Goal: Obtain resource: Obtain resource

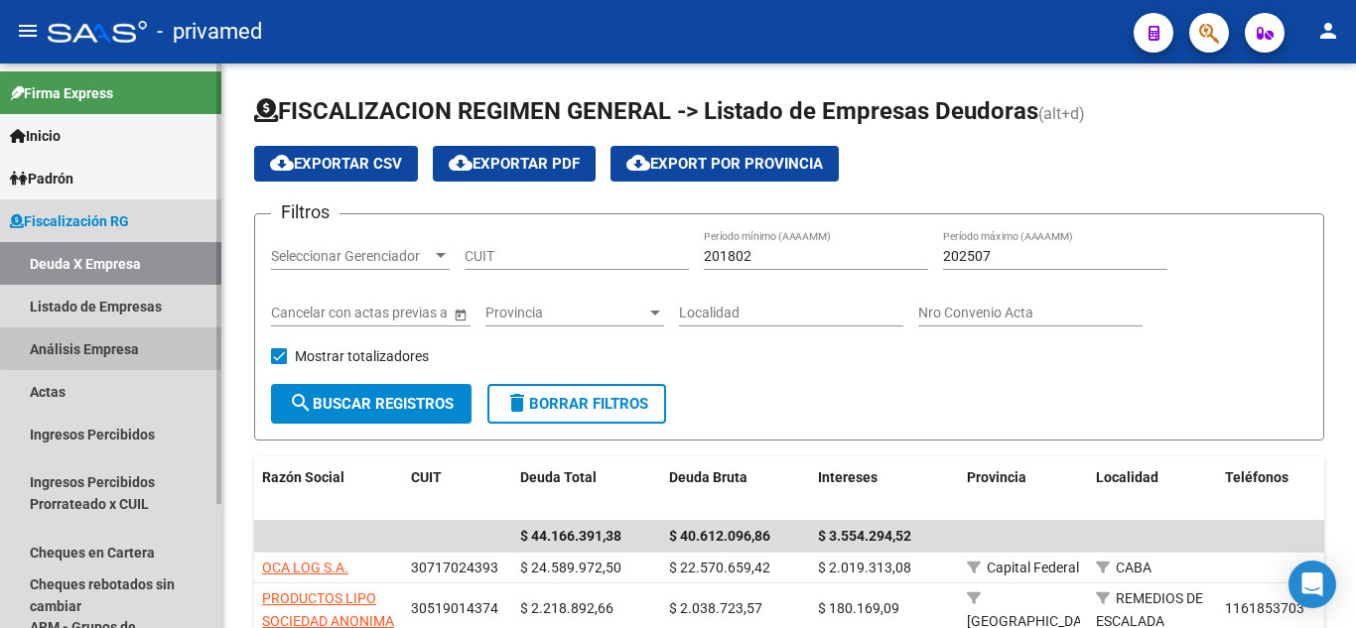
click at [181, 342] on link "Análisis Empresa" at bounding box center [110, 349] width 221 height 43
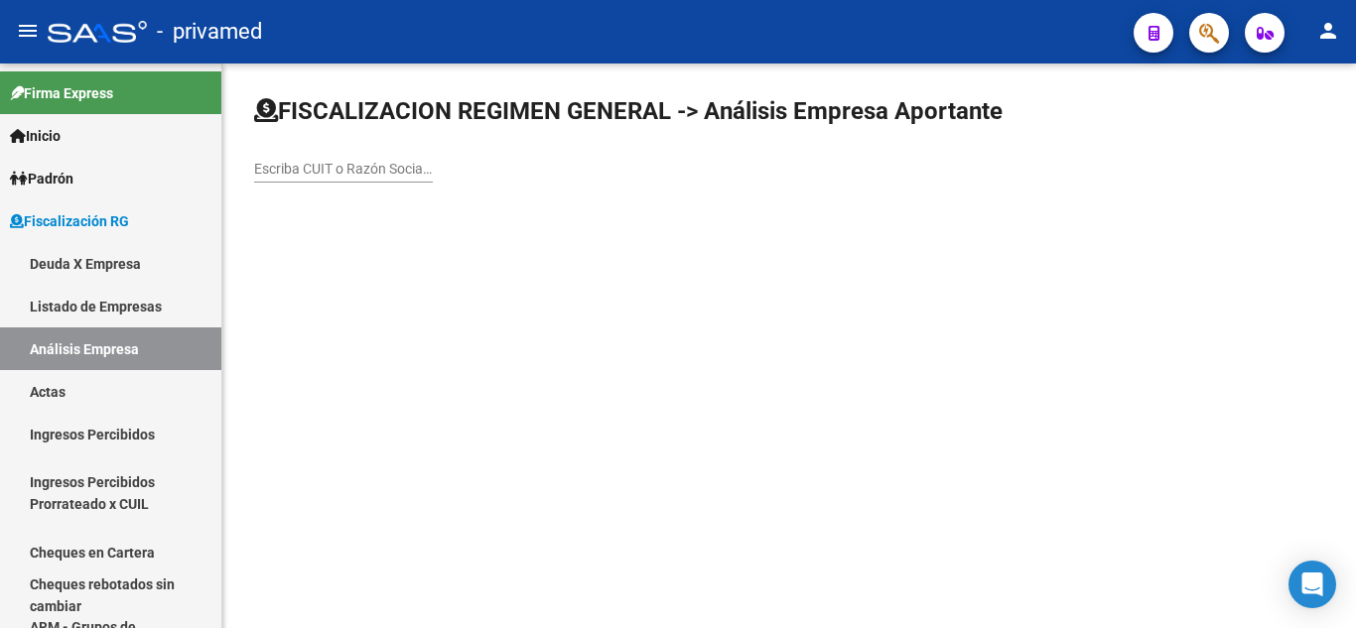
click at [343, 170] on input "Escriba CUIT o Razón Social para buscar" at bounding box center [343, 169] width 179 height 17
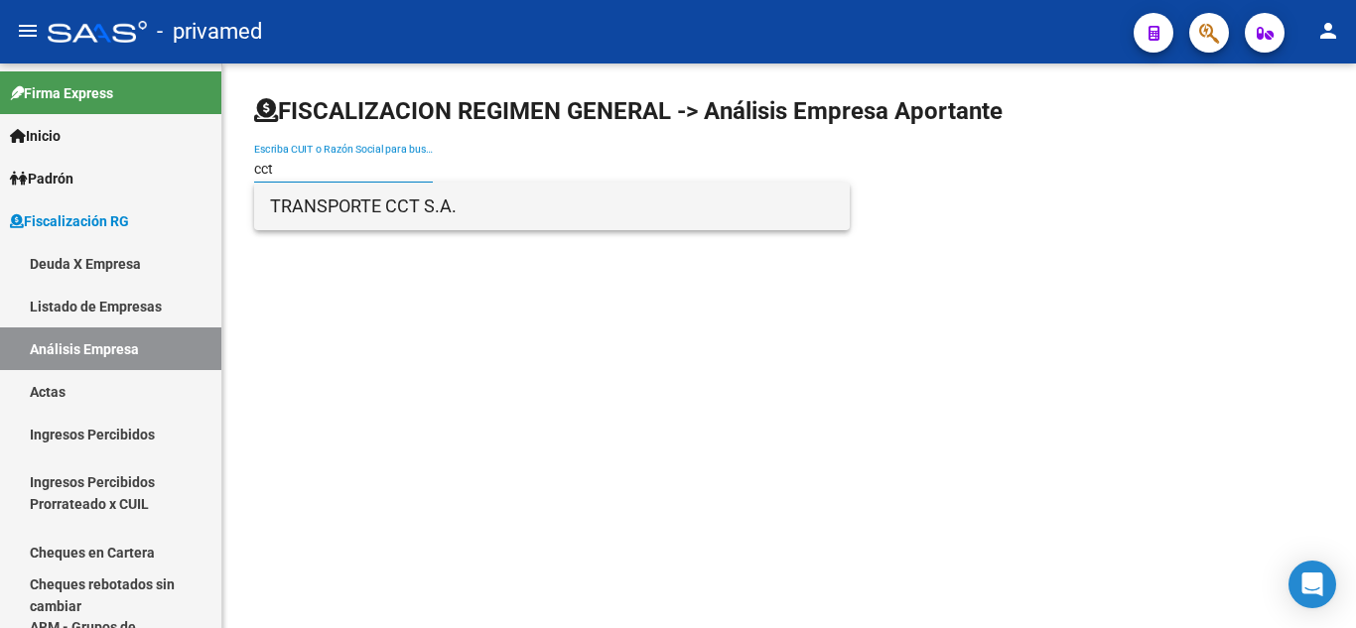
type input "cct"
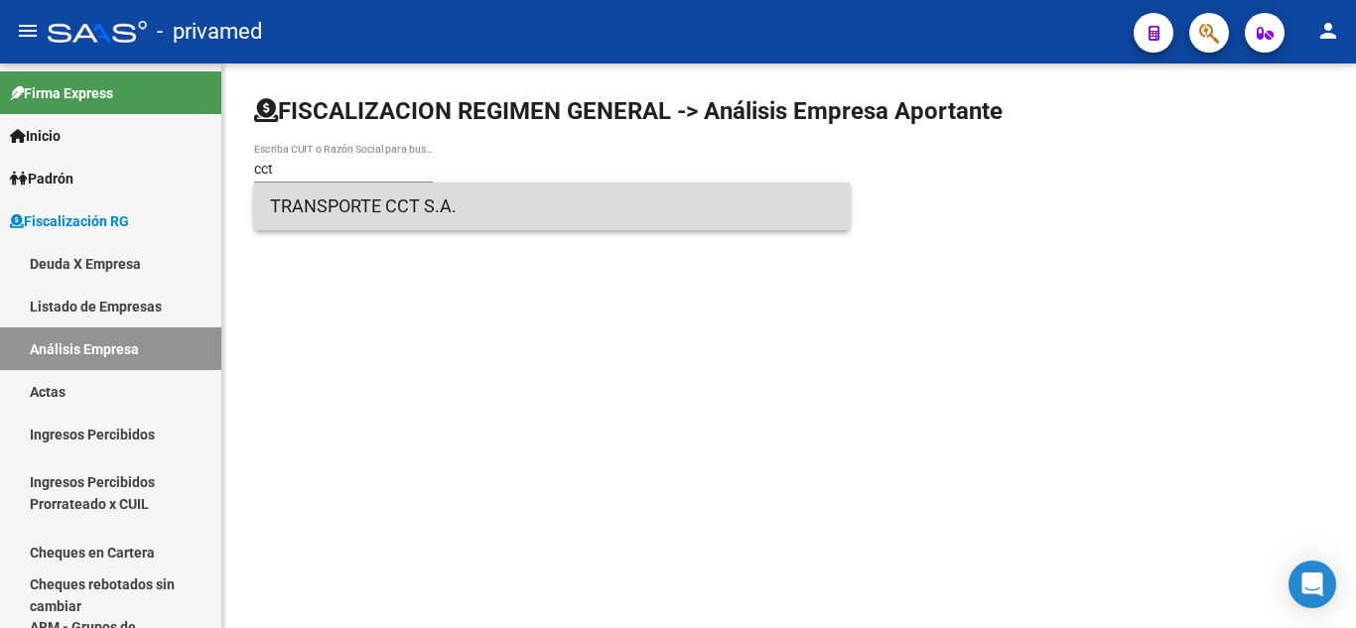
click at [347, 196] on span "TRANSPORTE CCT S.A." at bounding box center [552, 207] width 564 height 48
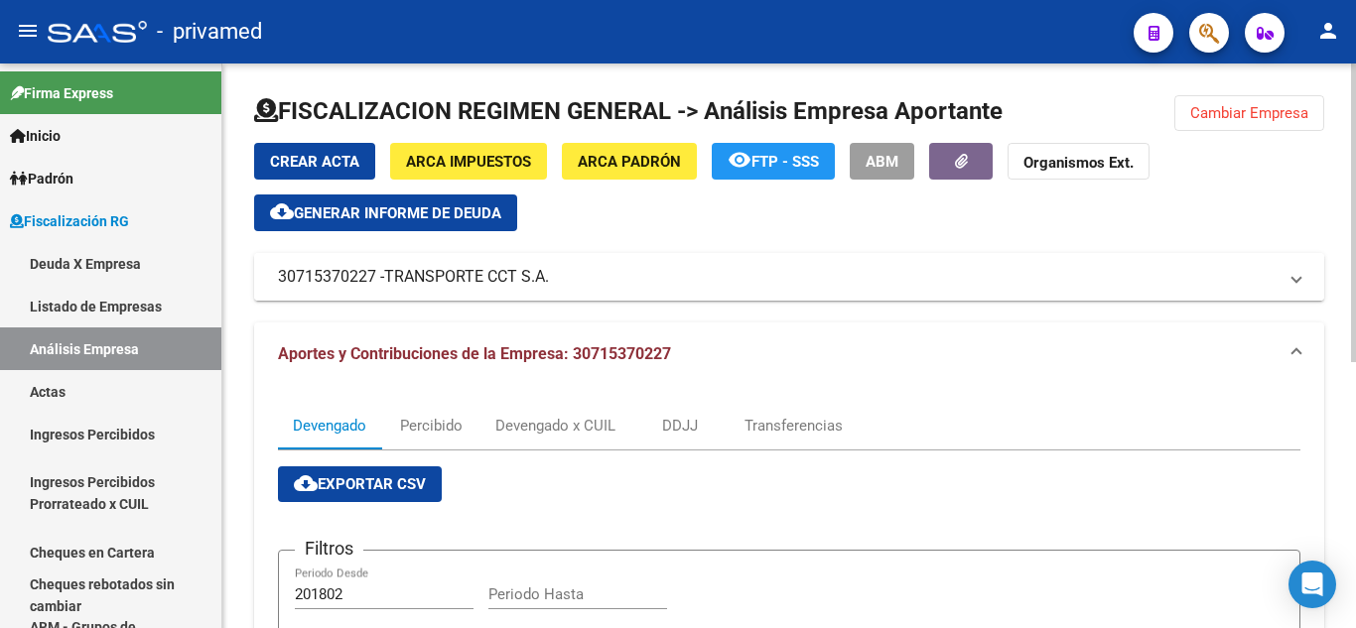
click at [432, 291] on mat-expansion-panel-header "30715370227 - TRANSPORTE CCT S.A." at bounding box center [789, 277] width 1070 height 48
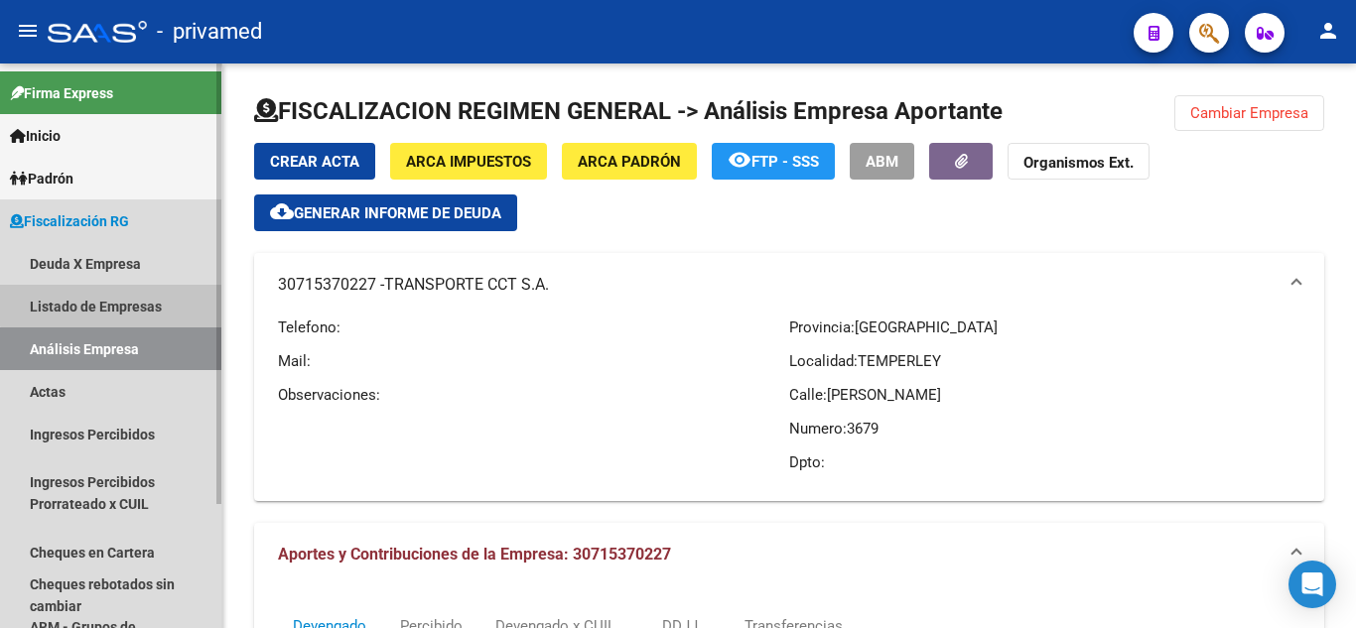
click at [152, 296] on link "Listado de Empresas" at bounding box center [110, 306] width 221 height 43
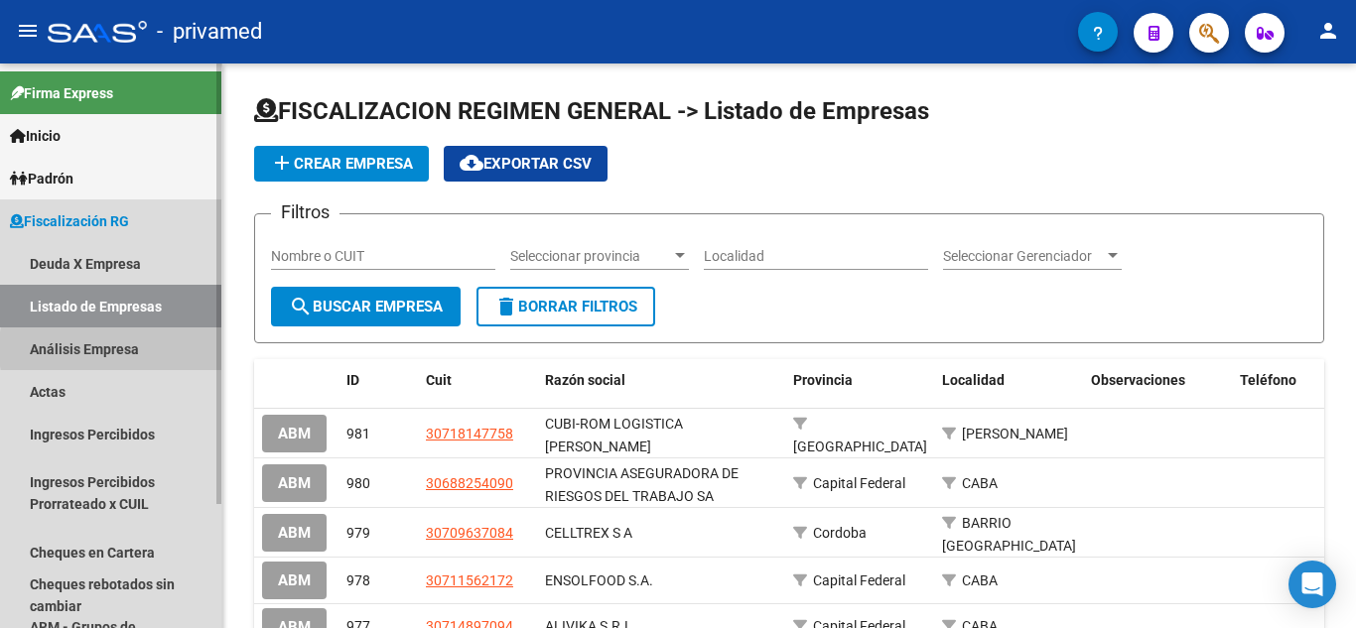
click at [162, 349] on link "Análisis Empresa" at bounding box center [110, 349] width 221 height 43
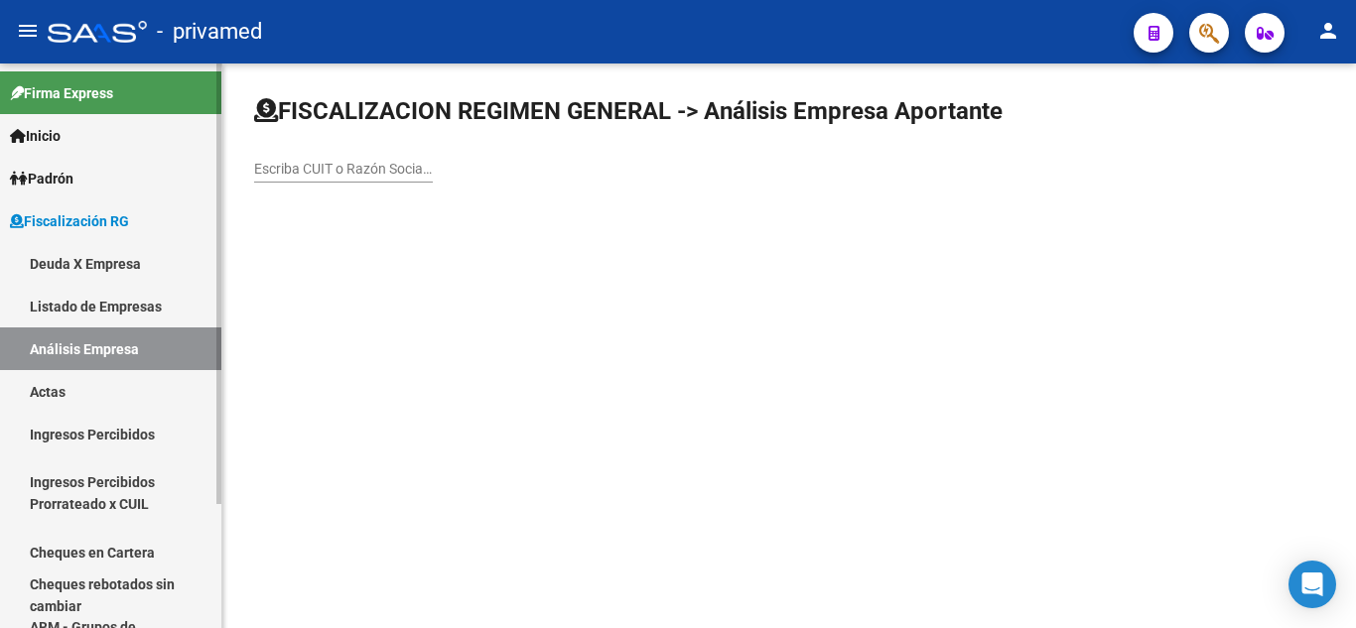
click at [167, 268] on link "Deuda X Empresa" at bounding box center [110, 263] width 221 height 43
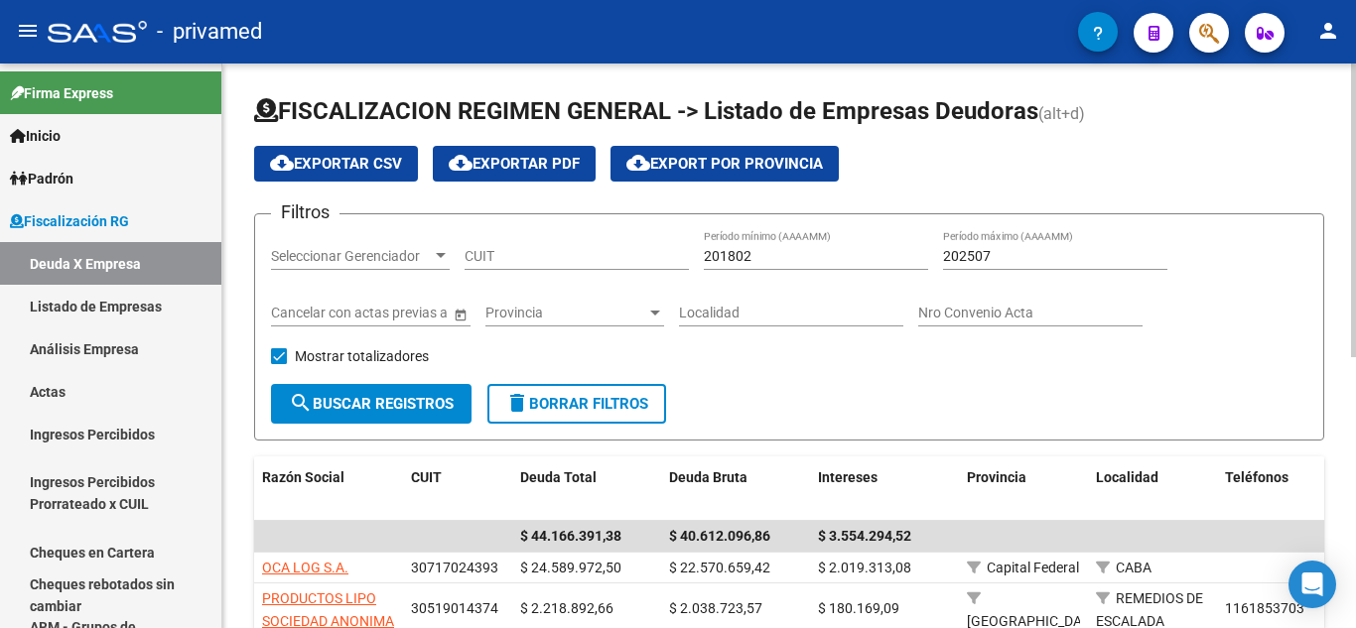
click at [723, 248] on input "201802" at bounding box center [816, 256] width 224 height 17
type input "202504"
click at [328, 399] on span "search Buscar Registros" at bounding box center [371, 404] width 165 height 18
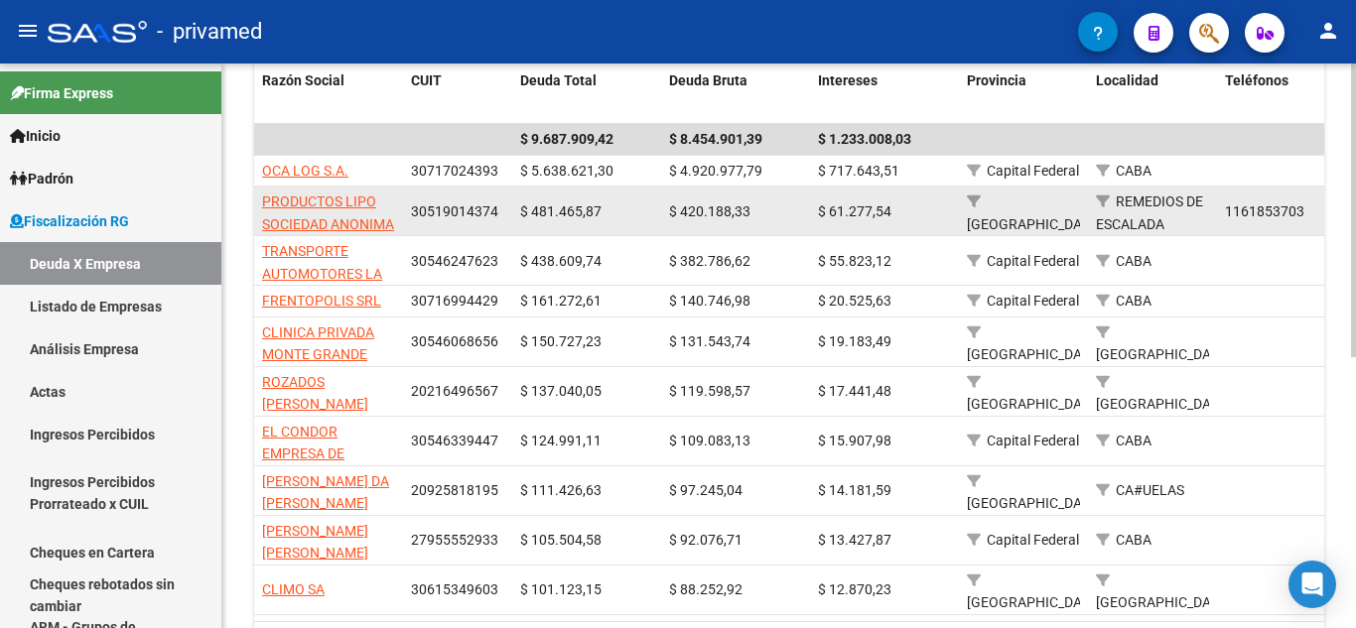
scroll to position [496, 0]
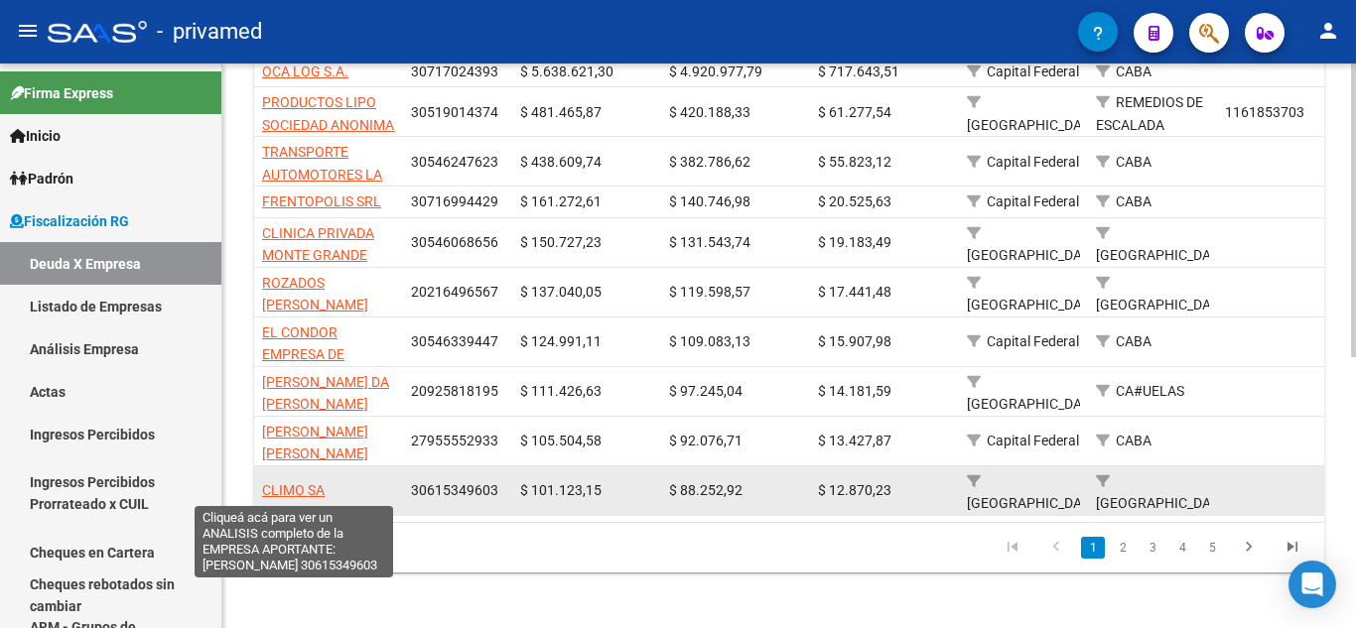
click at [304, 489] on span "CLIMO SA" at bounding box center [293, 490] width 63 height 16
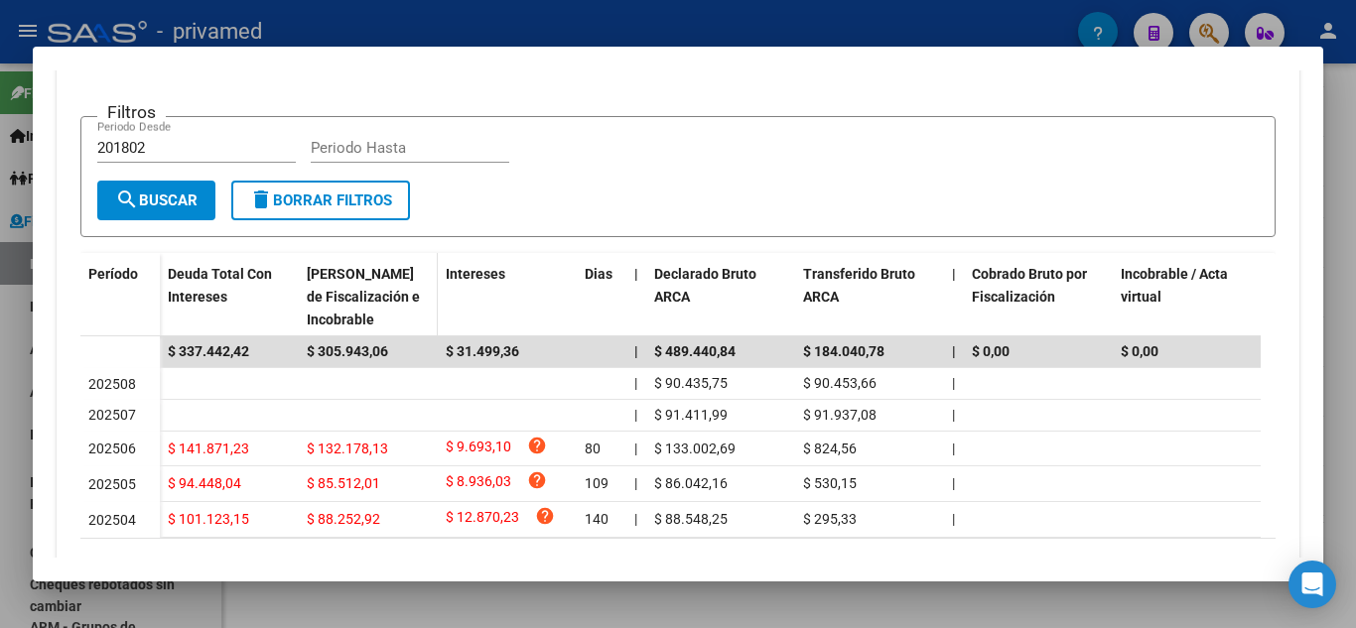
scroll to position [290, 0]
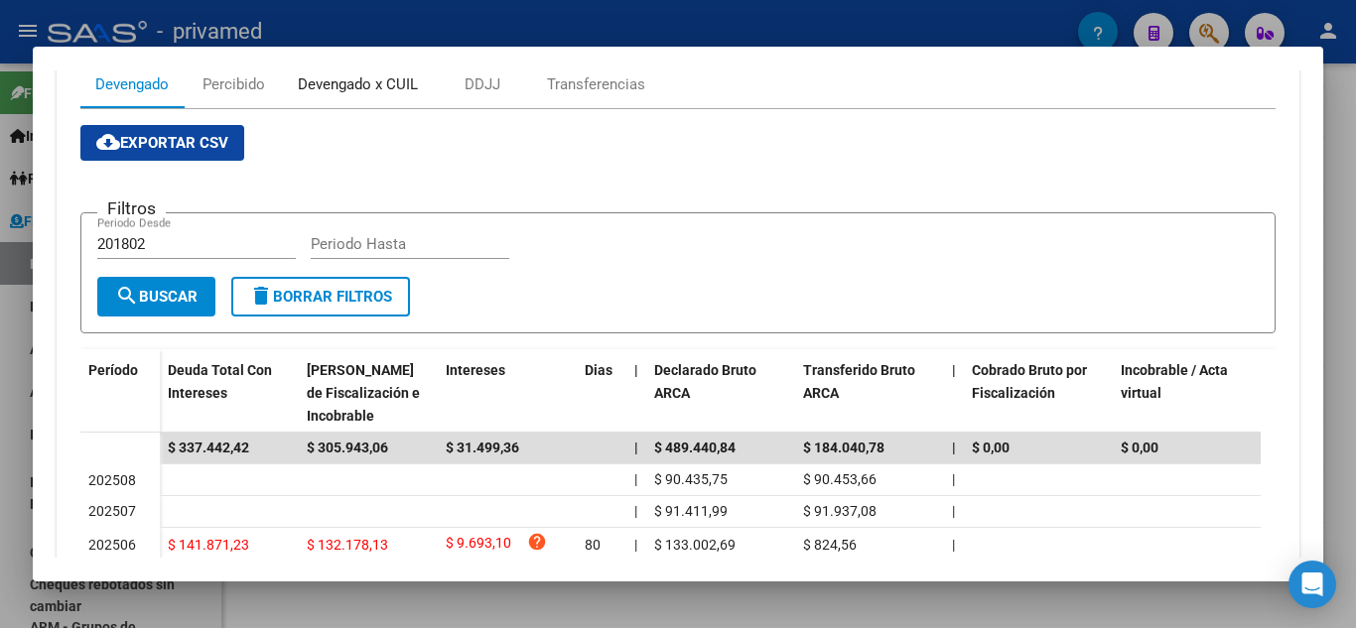
click at [344, 87] on div "Devengado x CUIL" at bounding box center [358, 84] width 120 height 22
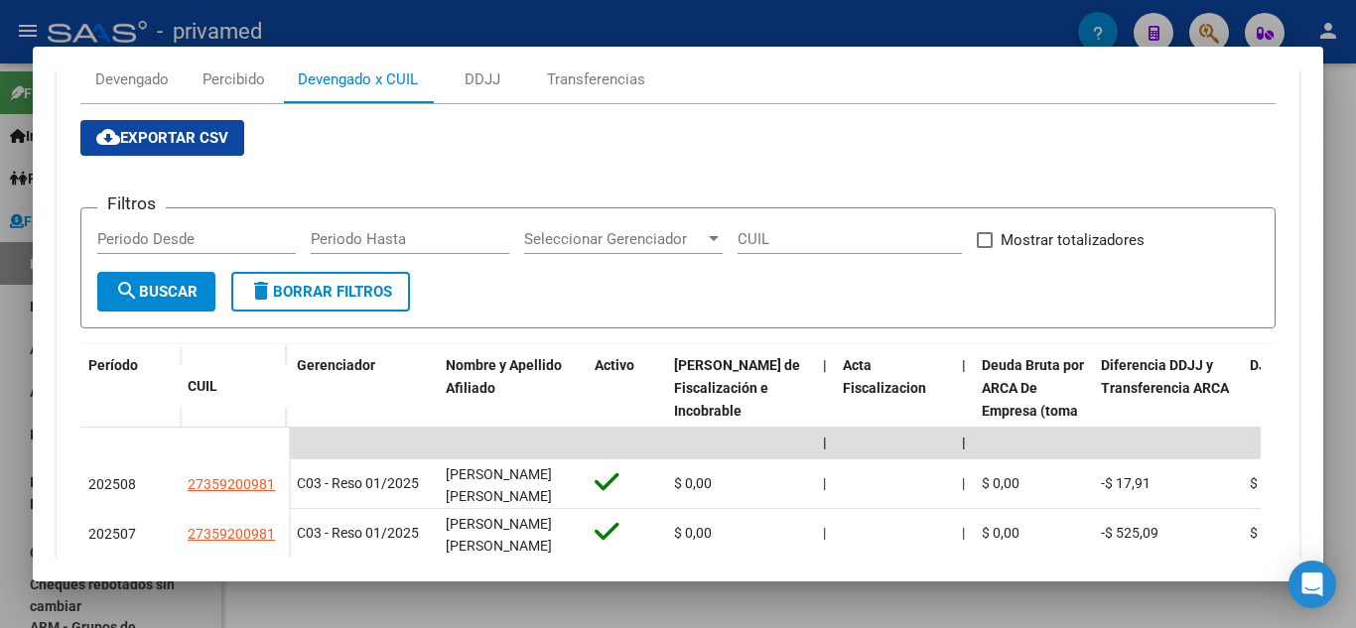
scroll to position [394, 0]
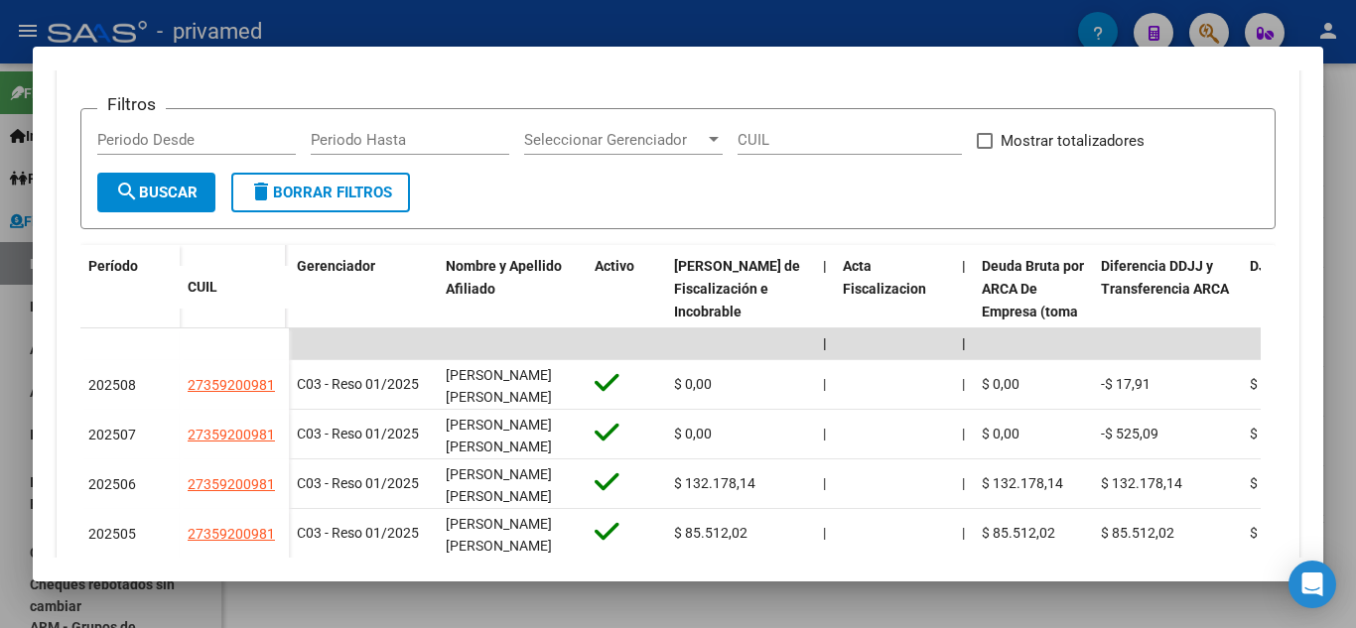
click at [0, 373] on div at bounding box center [678, 314] width 1356 height 628
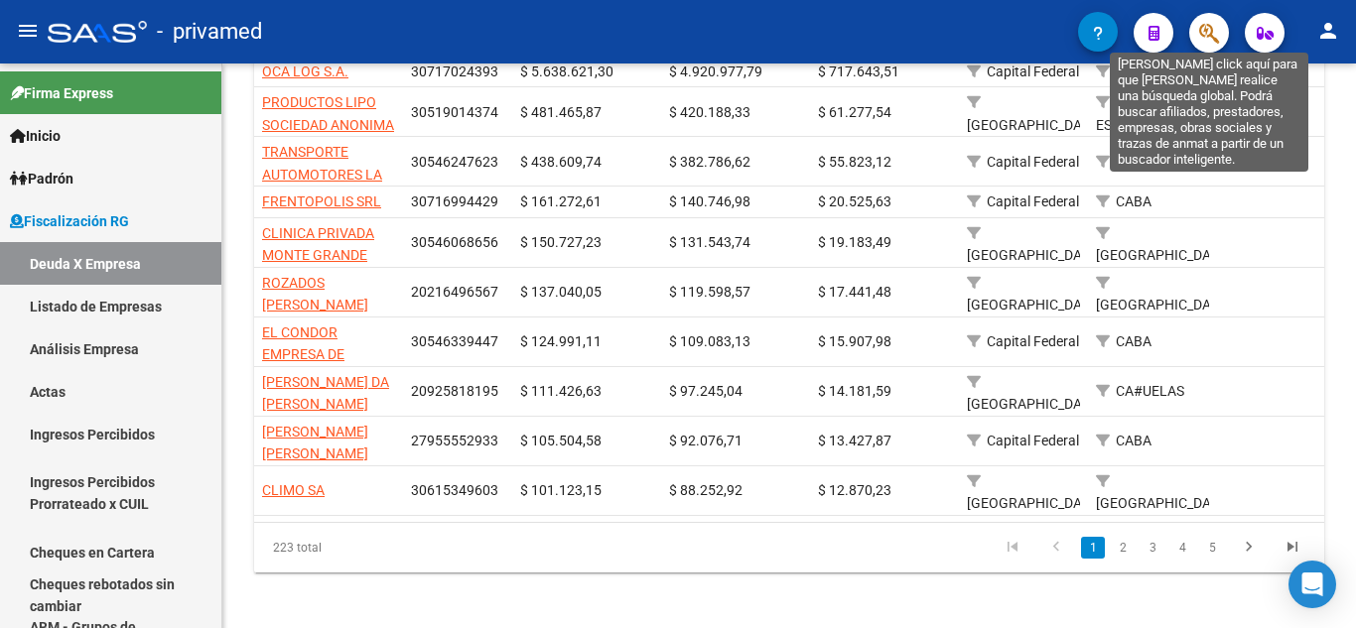
click at [1205, 40] on icon "button" at bounding box center [1209, 33] width 20 height 23
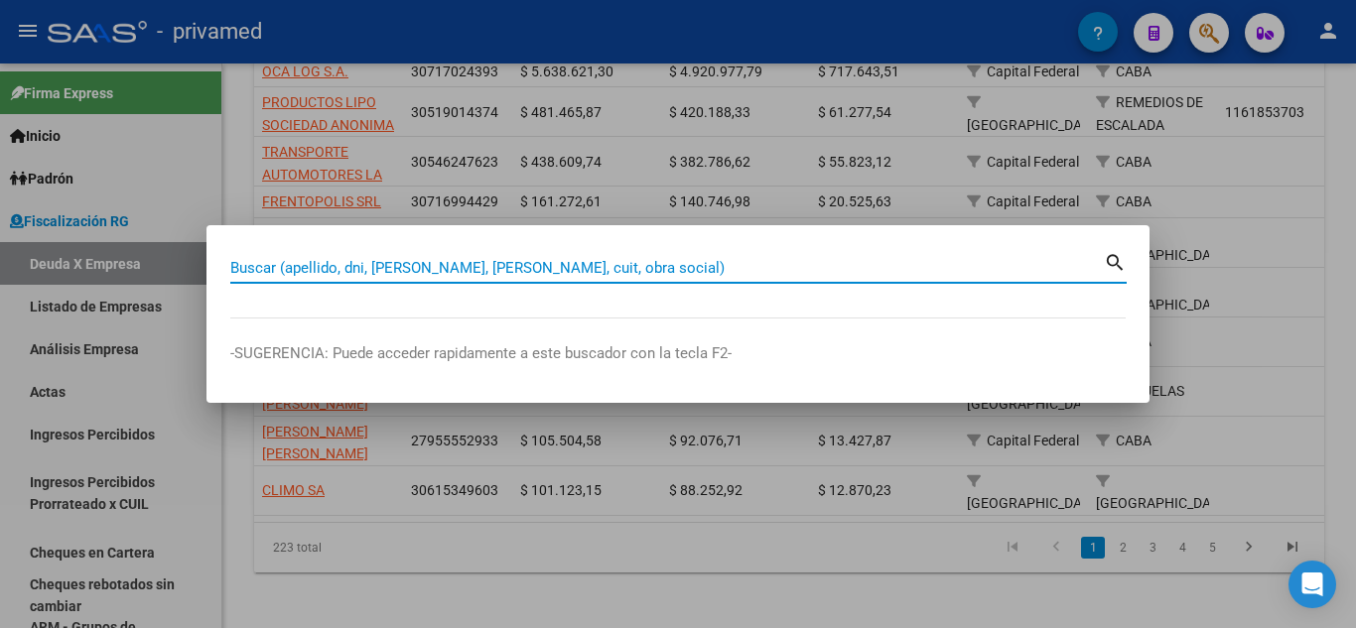
paste input "27236780"
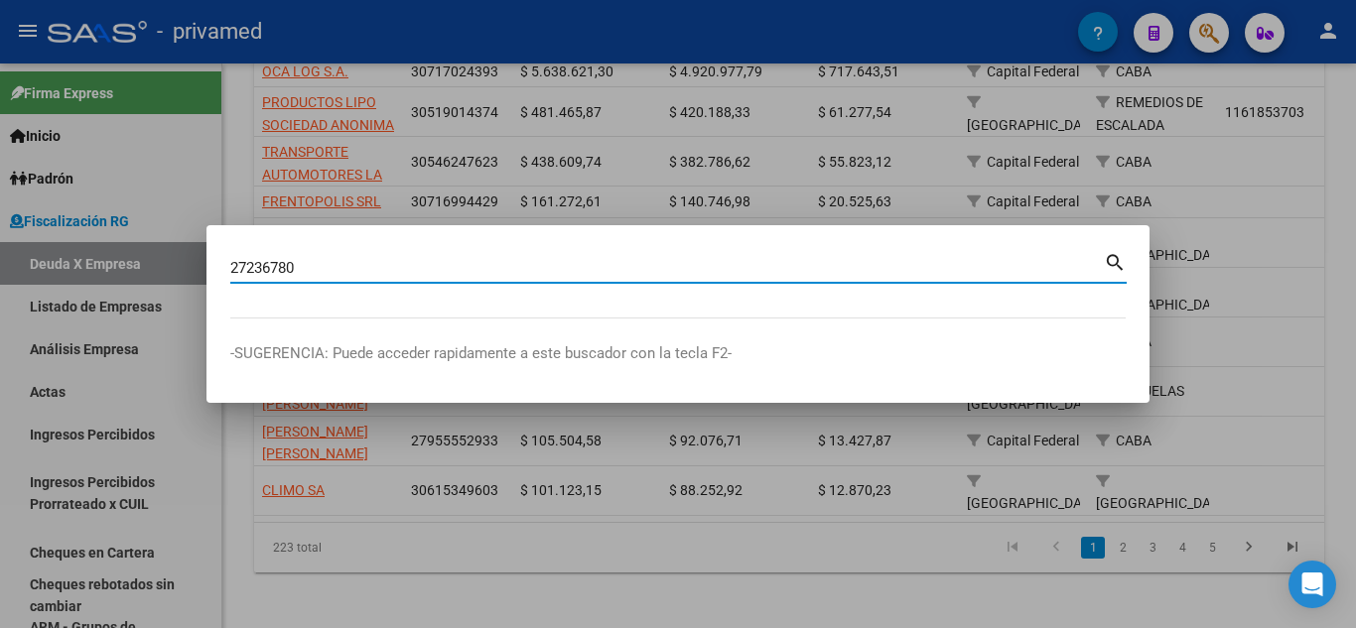
type input "27236780"
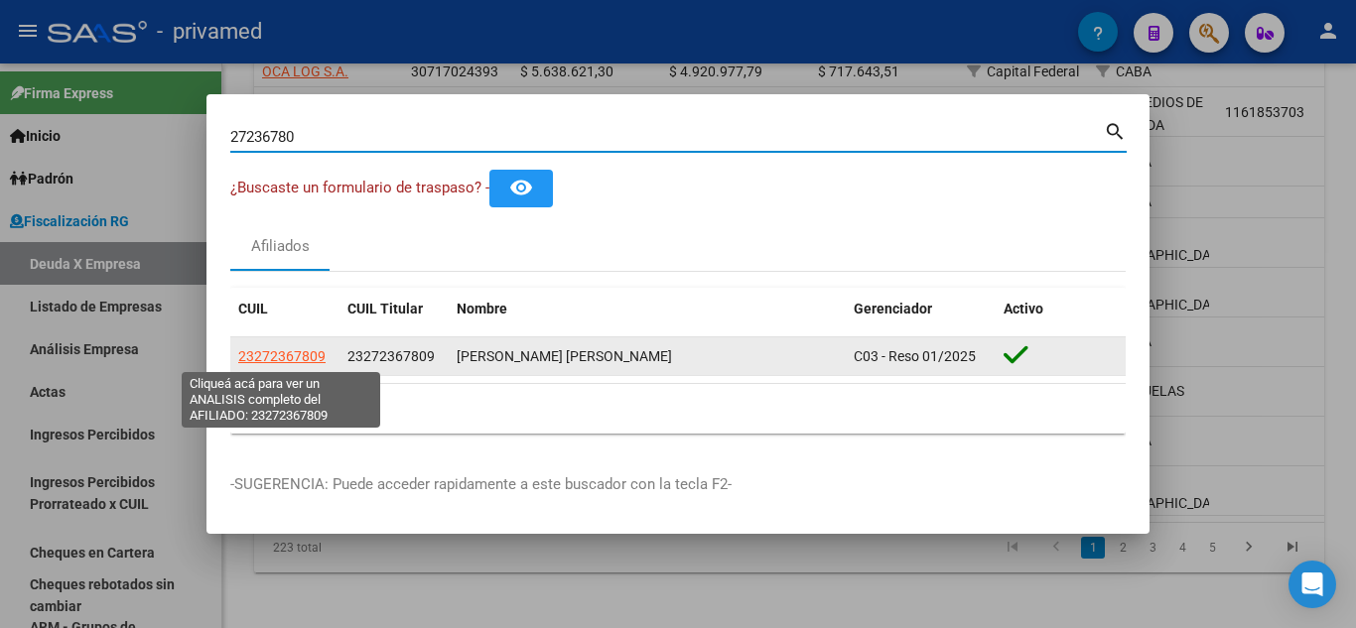
click at [317, 364] on span "23272367809" at bounding box center [281, 356] width 87 height 16
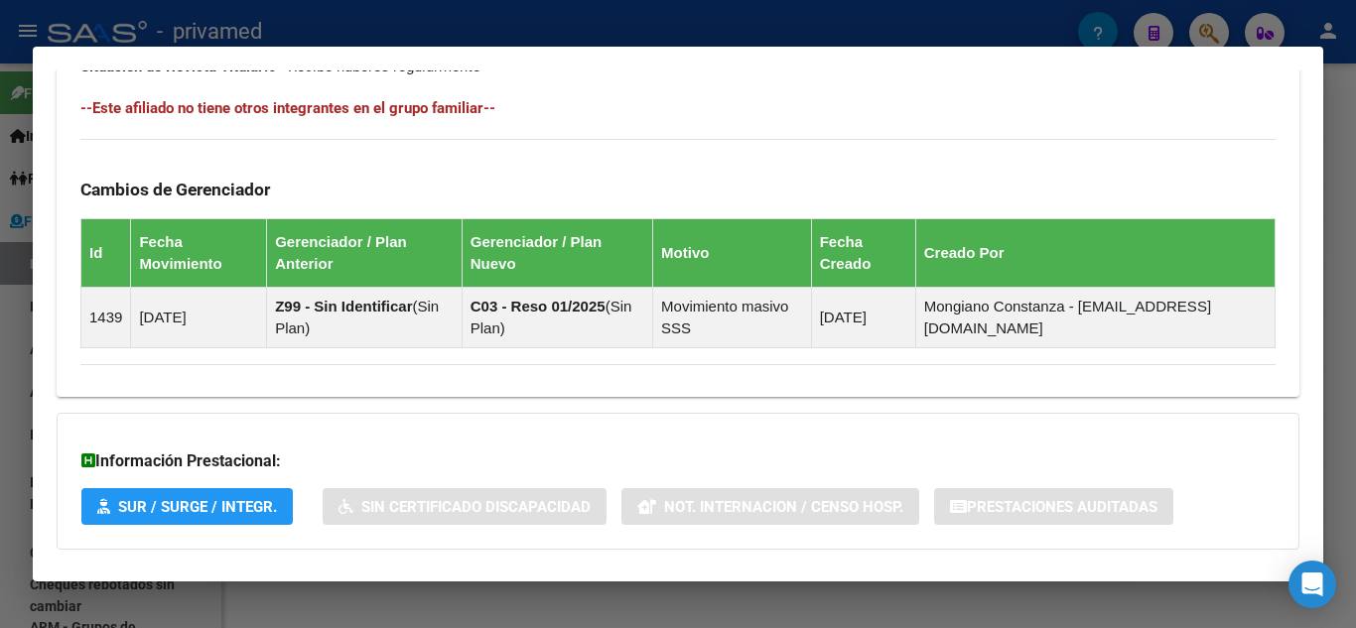
scroll to position [1189, 0]
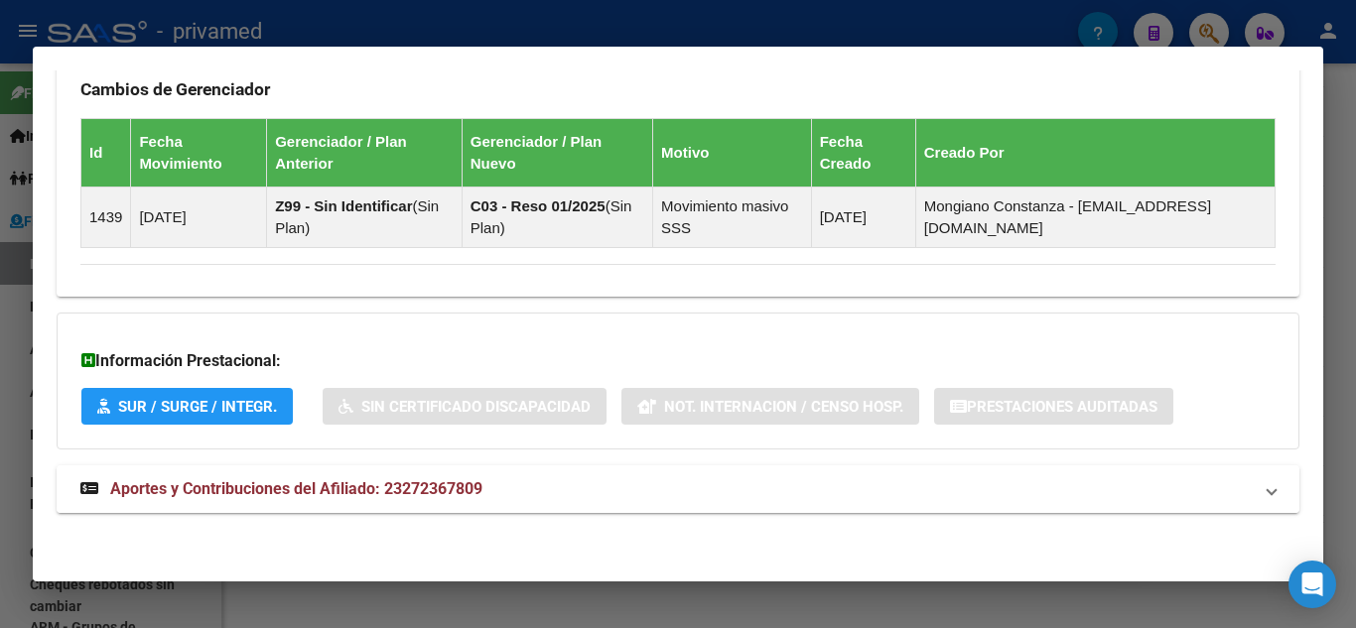
click at [232, 481] on span "Aportes y Contribuciones del Afiliado: 23272367809" at bounding box center [296, 488] width 372 height 19
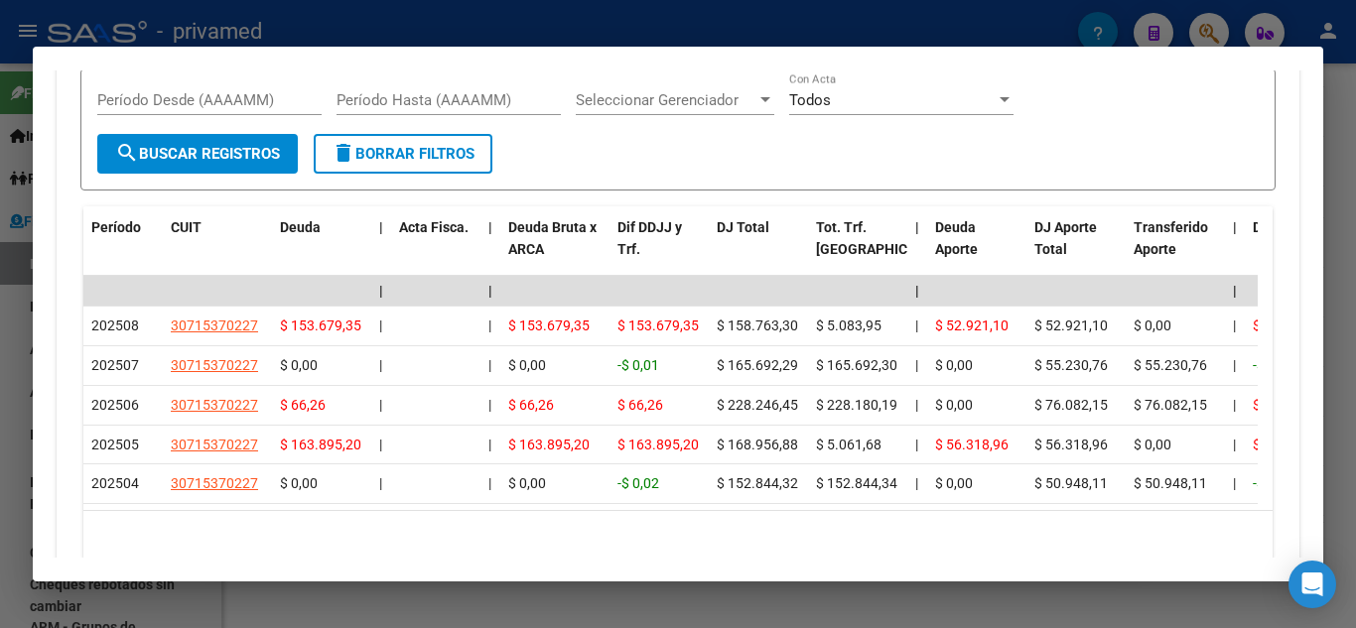
scroll to position [1968, 0]
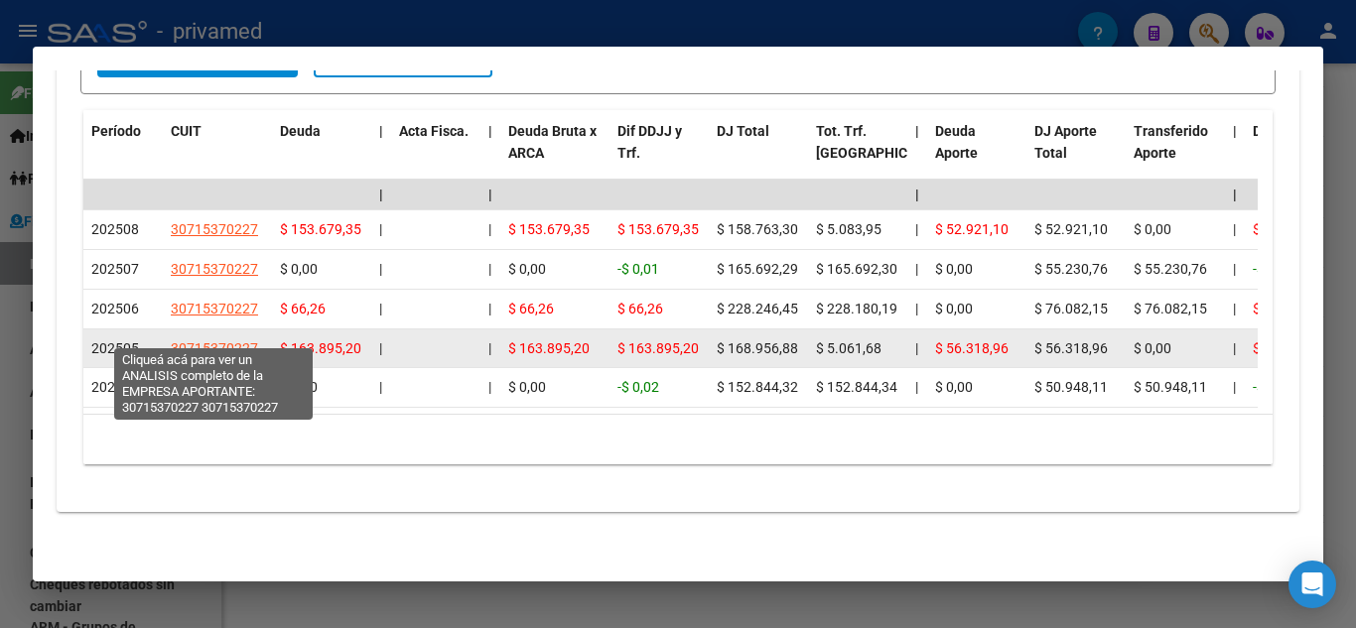
click at [202, 340] on span "30715370227" at bounding box center [214, 348] width 87 height 16
type textarea "30715370227"
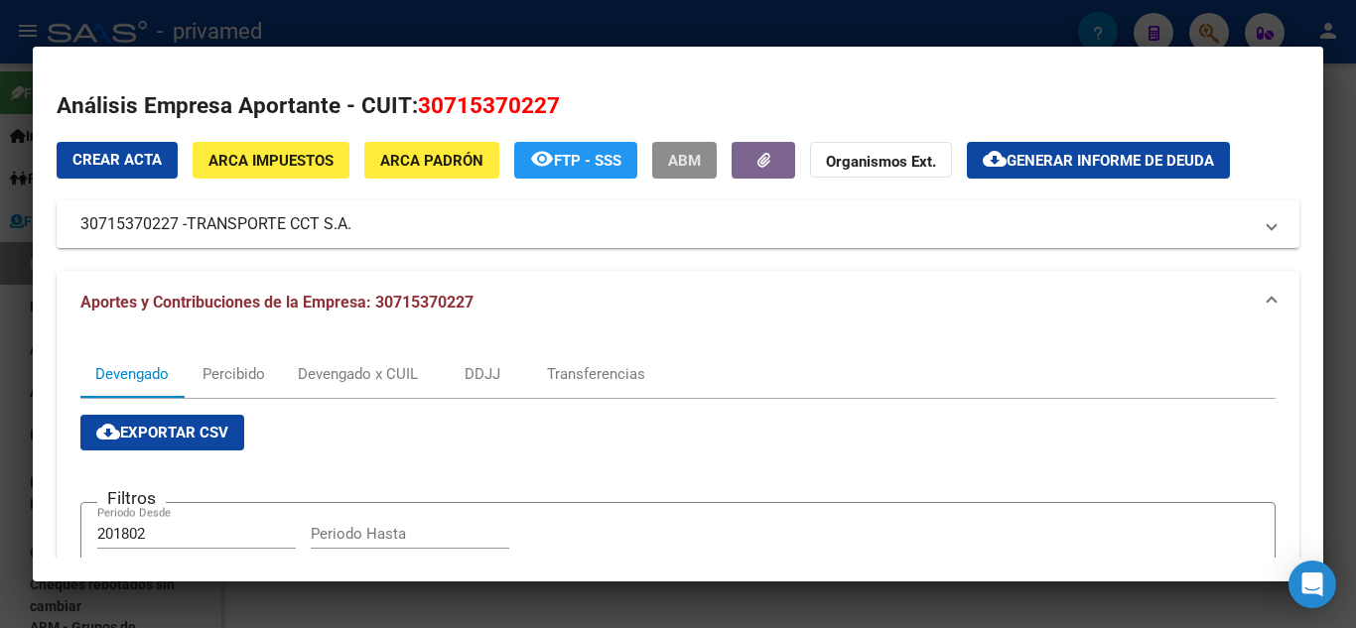
click at [706, 153] on button "ABM" at bounding box center [684, 160] width 65 height 37
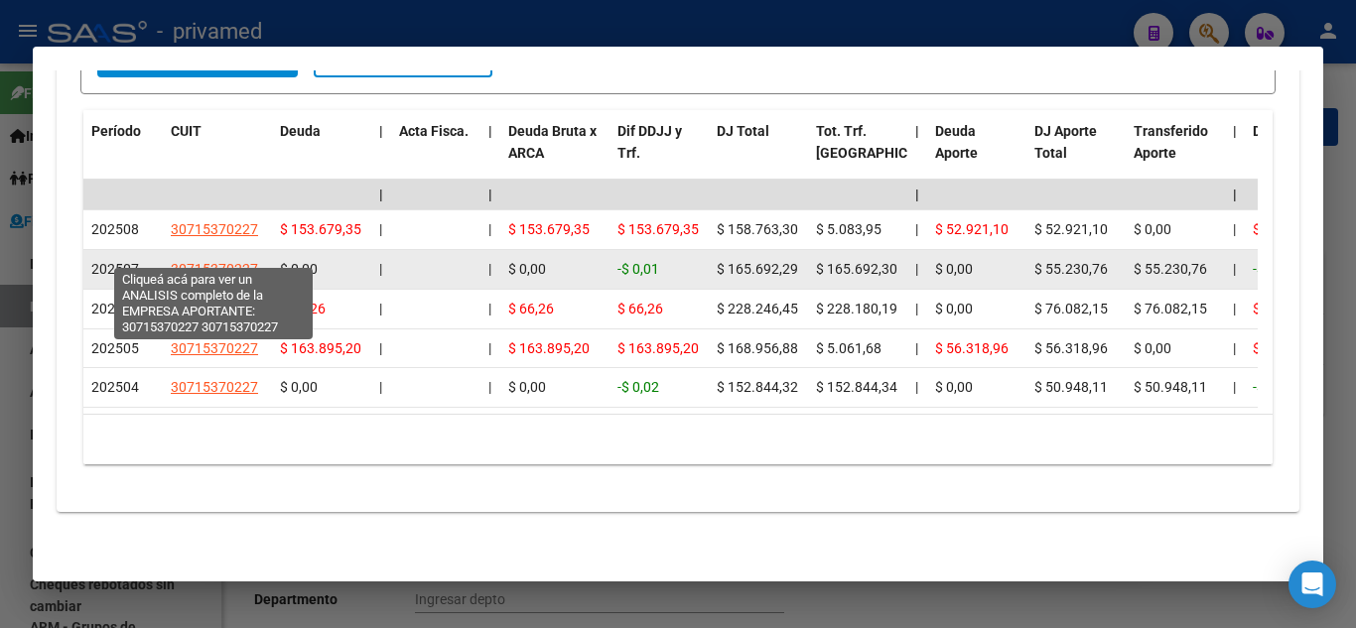
drag, startPoint x: 261, startPoint y: 252, endPoint x: 172, endPoint y: 258, distance: 89.5
click at [172, 258] on div "30715370227" at bounding box center [217, 269] width 93 height 23
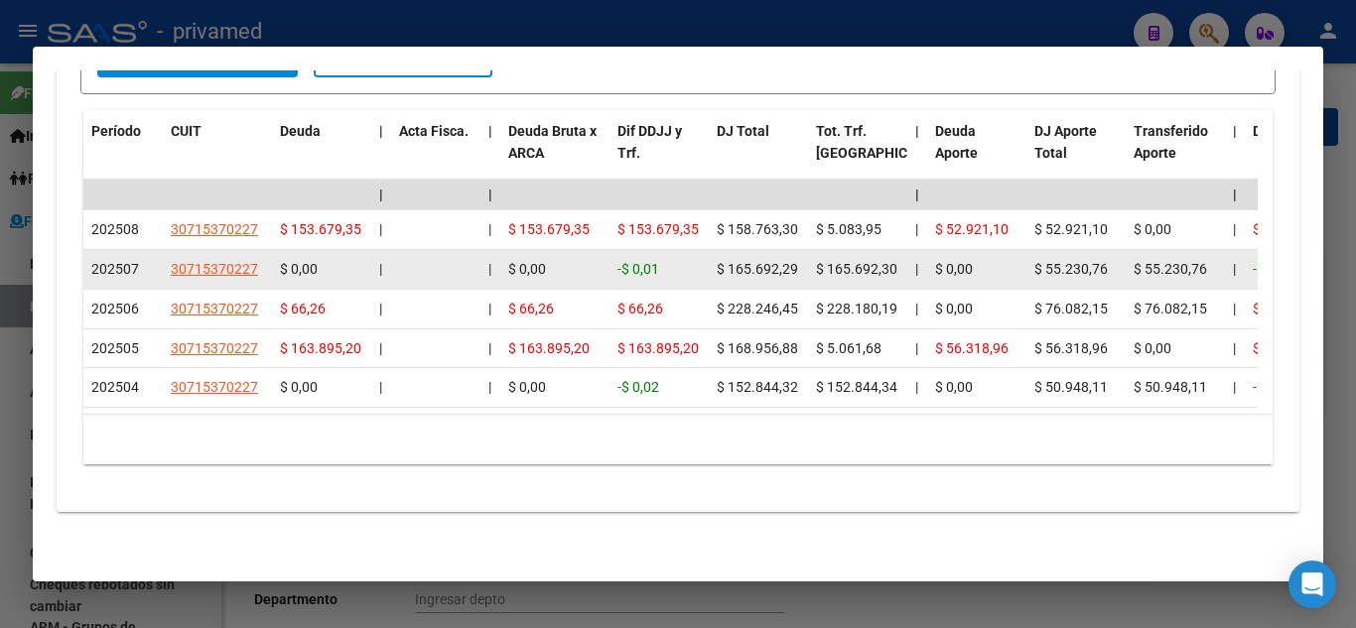
click at [178, 261] on span "30715370227" at bounding box center [214, 269] width 87 height 16
copy span "30715370227"
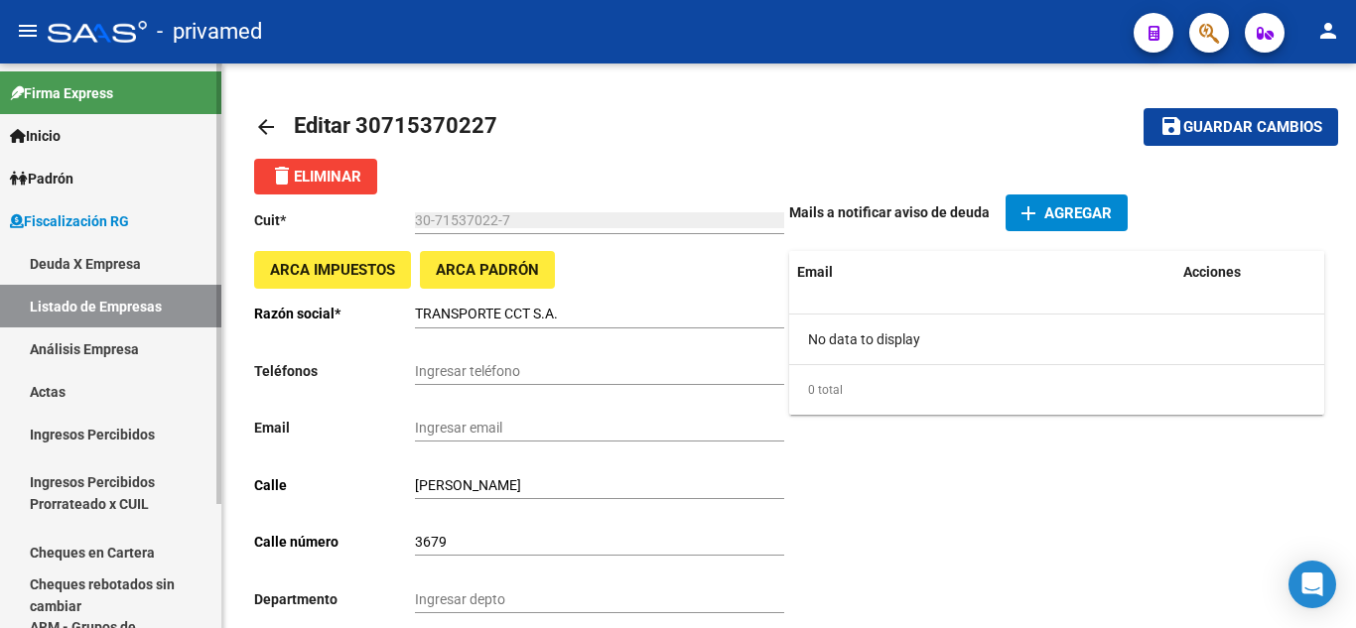
click at [120, 336] on link "Análisis Empresa" at bounding box center [110, 349] width 221 height 43
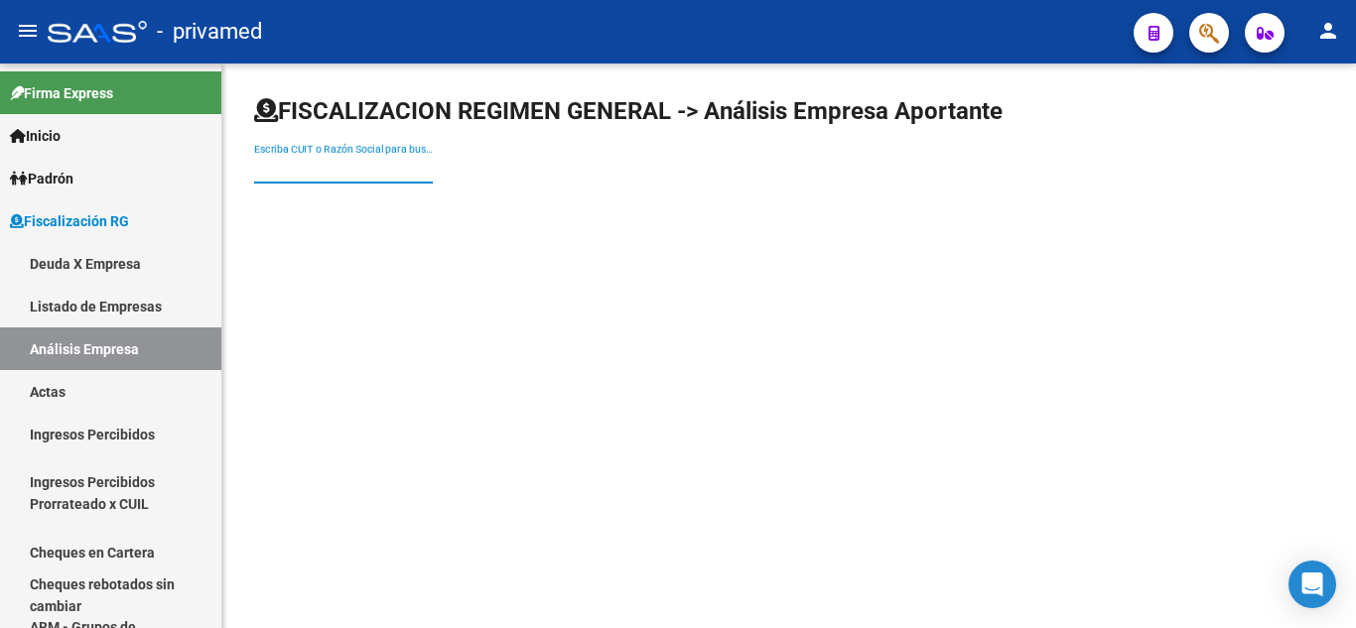
click at [344, 175] on input "Escriba CUIT o Razón Social para buscar" at bounding box center [343, 169] width 179 height 17
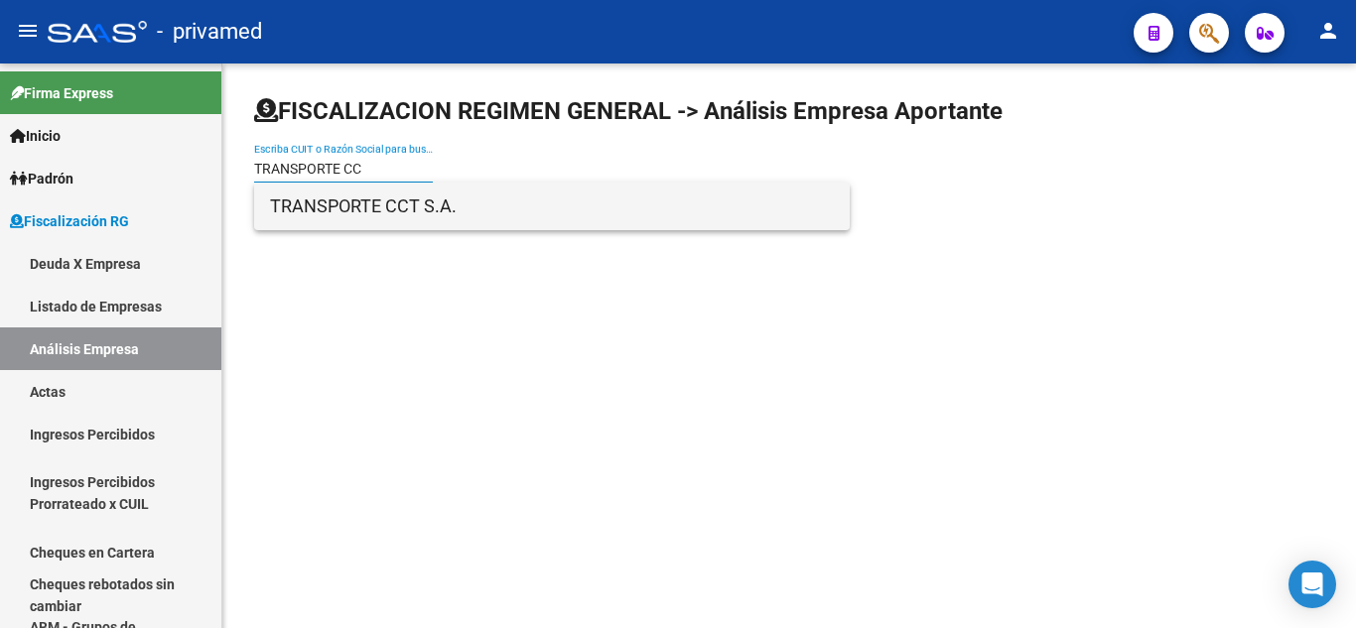
type input "TRANSPORTE CC"
click at [350, 202] on span "TRANSPORTE CCT S.A." at bounding box center [552, 207] width 564 height 48
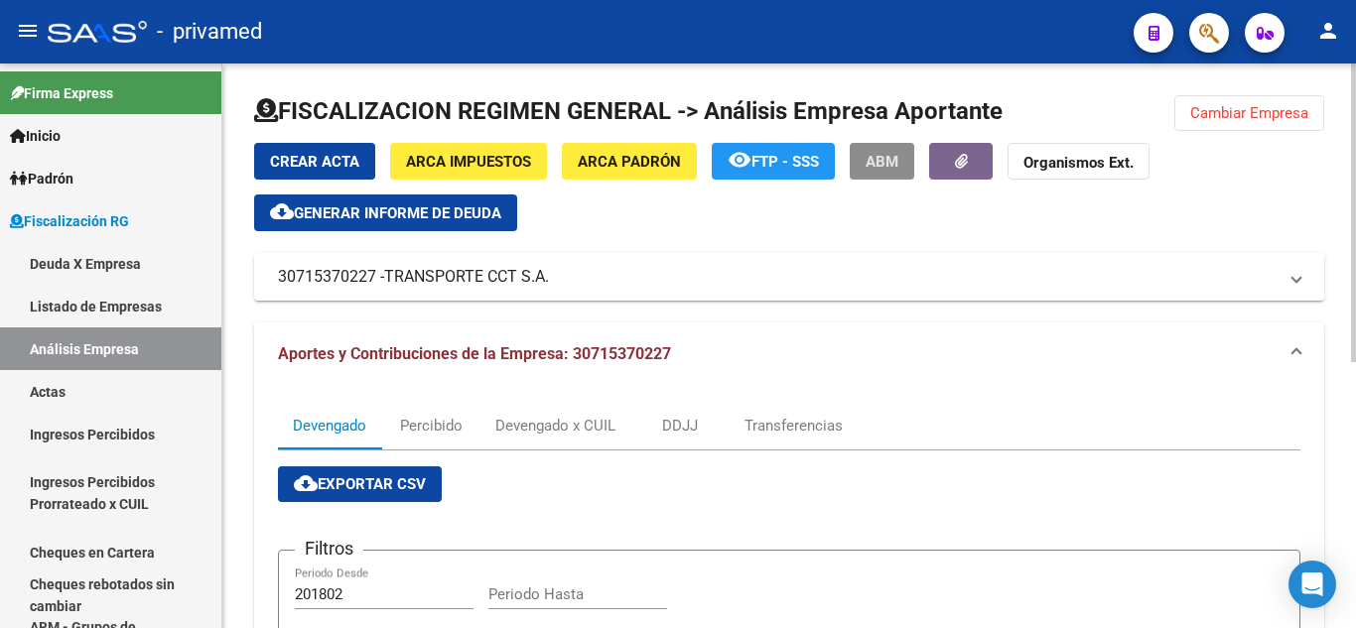
click at [874, 150] on button "ABM" at bounding box center [882, 161] width 65 height 37
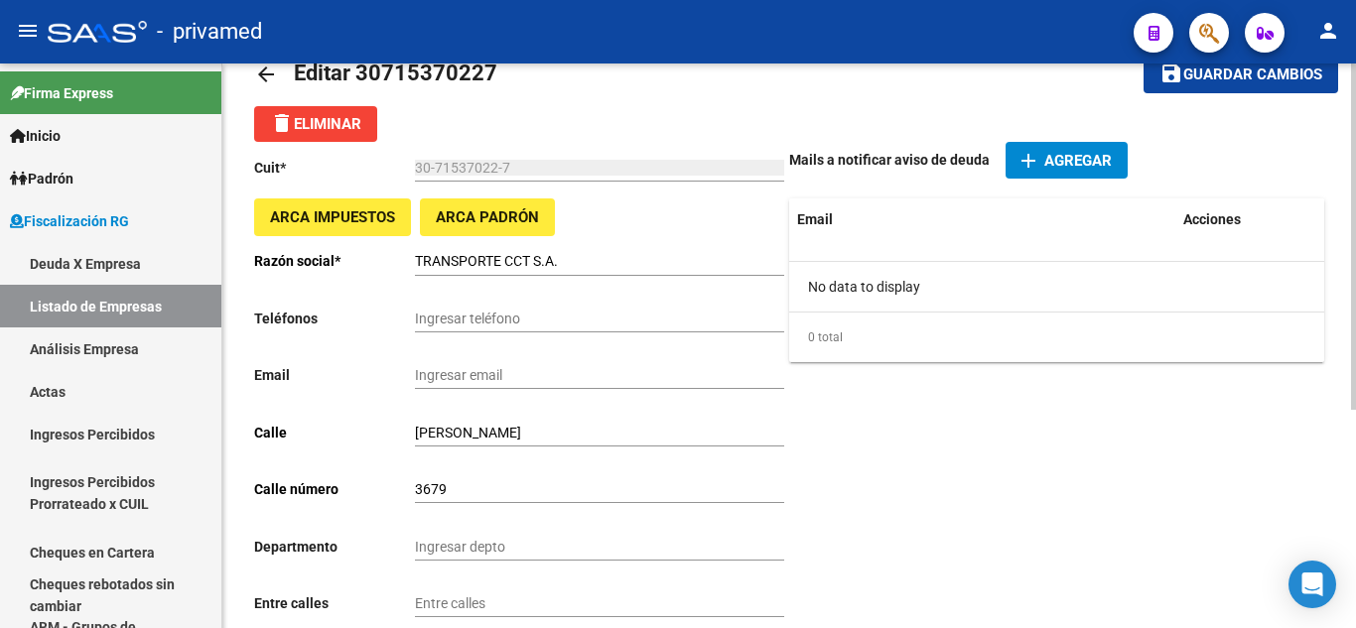
scroll to position [99, 0]
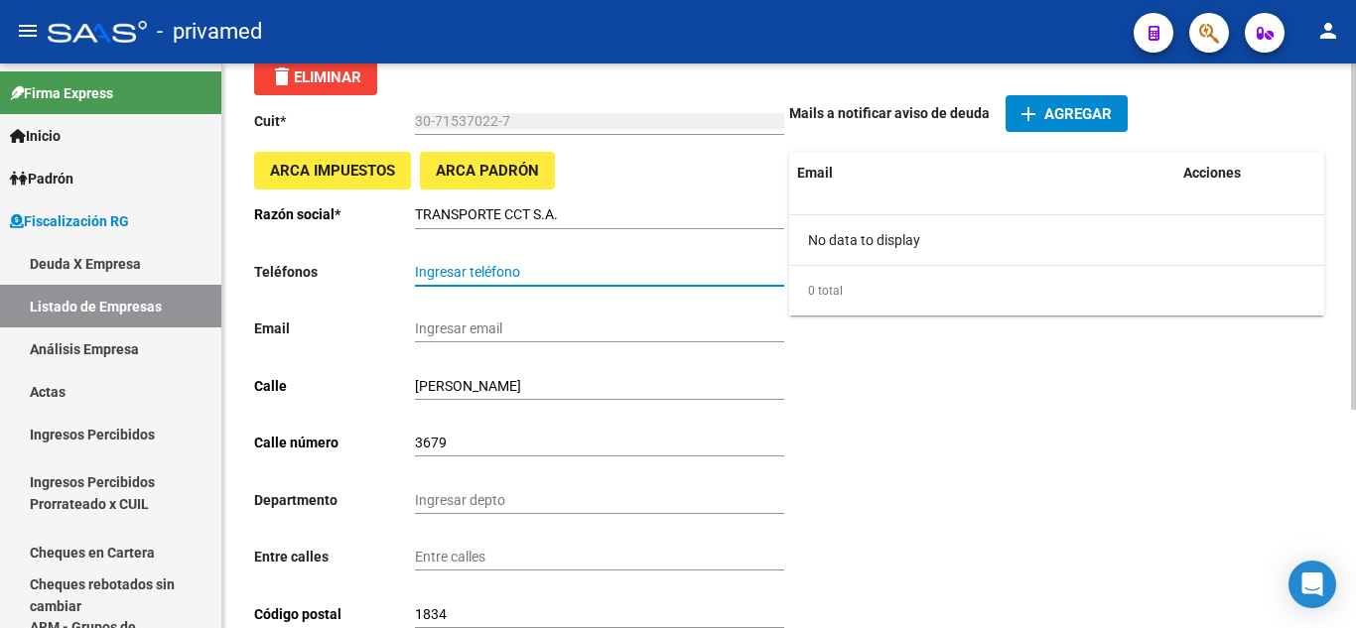
click at [474, 269] on input "Ingresar teléfono" at bounding box center [599, 272] width 369 height 17
click at [448, 268] on input "Ingresar teléfono" at bounding box center [599, 272] width 369 height 17
paste input "1155614859 GIANFRANCO"
paste input "11 6413-9373"
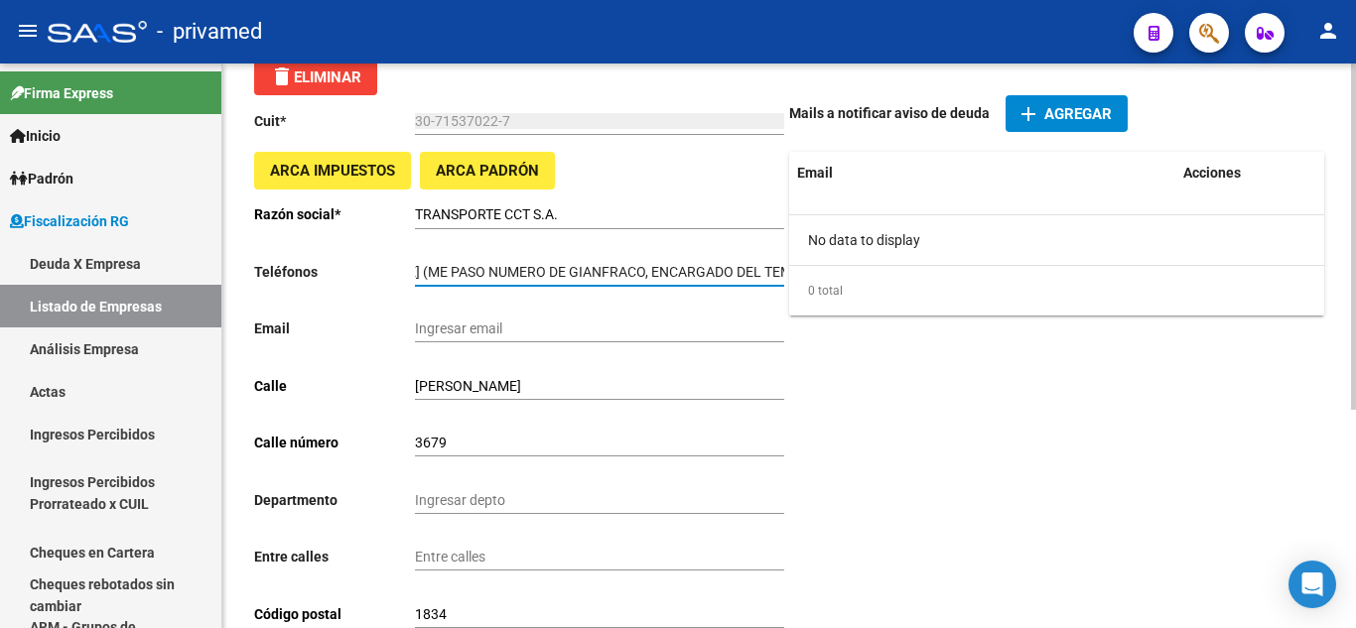
type input "1155614859 GIANFRANCO // 11 6413-9373 LEONARDO (ME PASO NUMERO DE GIANFRACO, EN…"
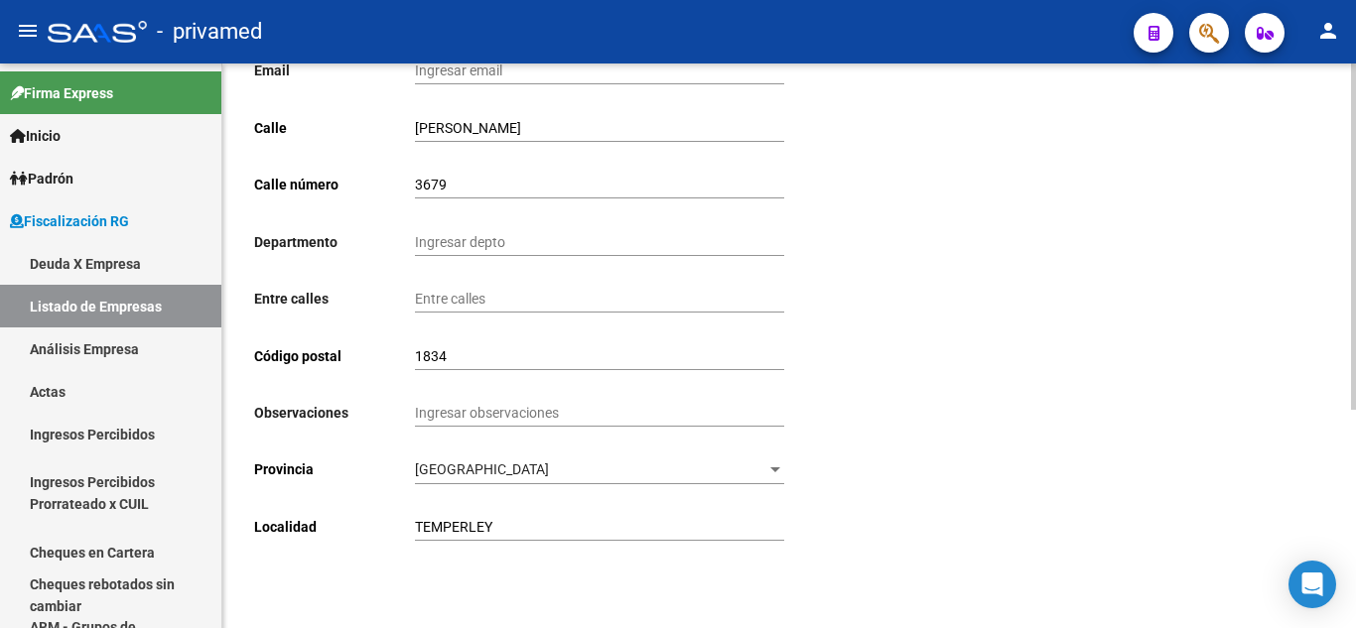
scroll to position [0, 0]
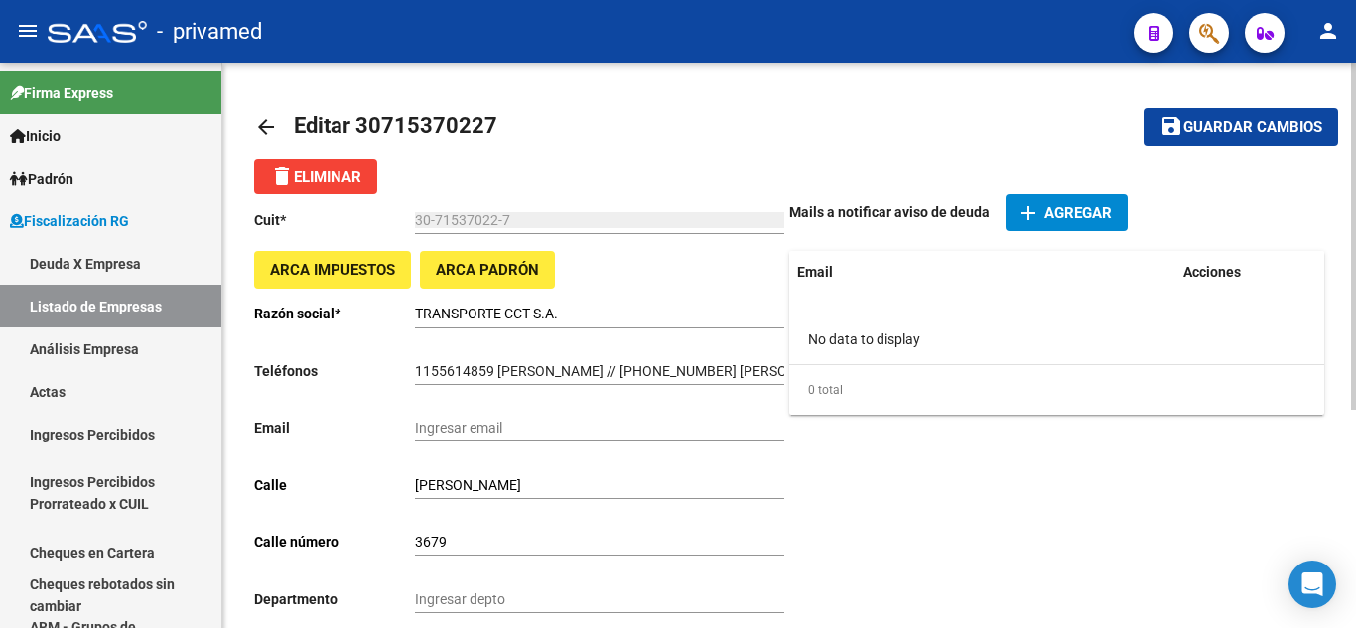
click at [1211, 123] on span "Guardar cambios" at bounding box center [1252, 128] width 139 height 18
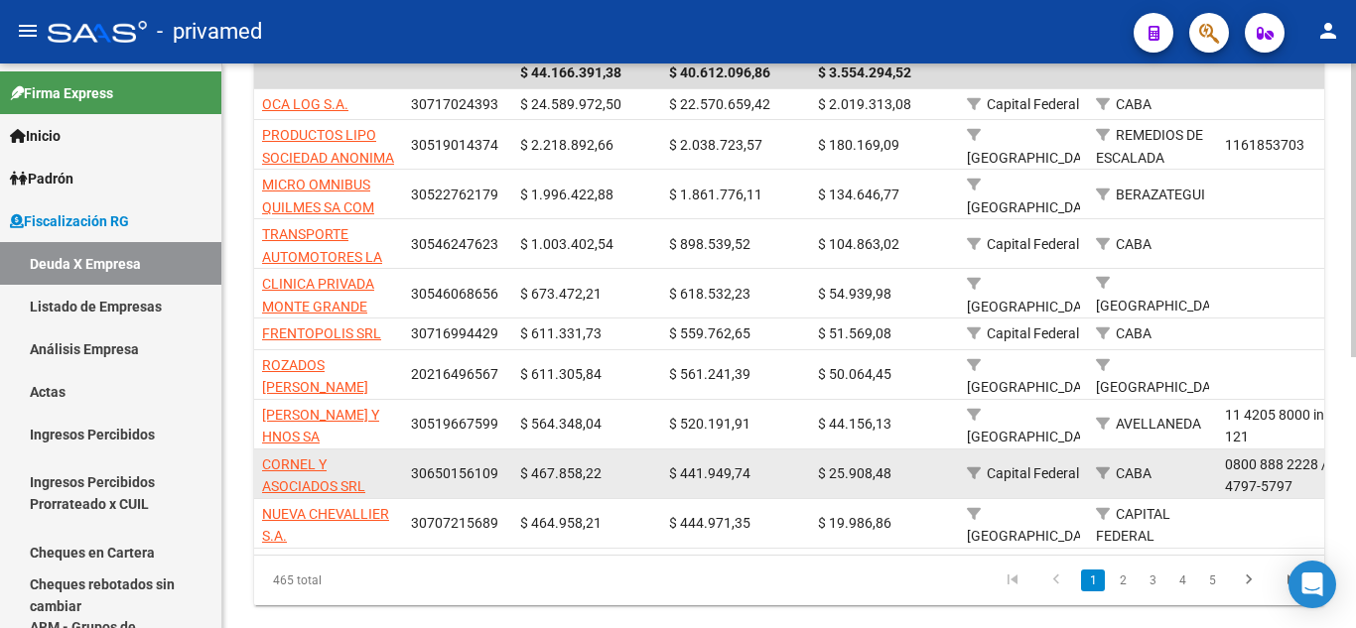
scroll to position [421, 0]
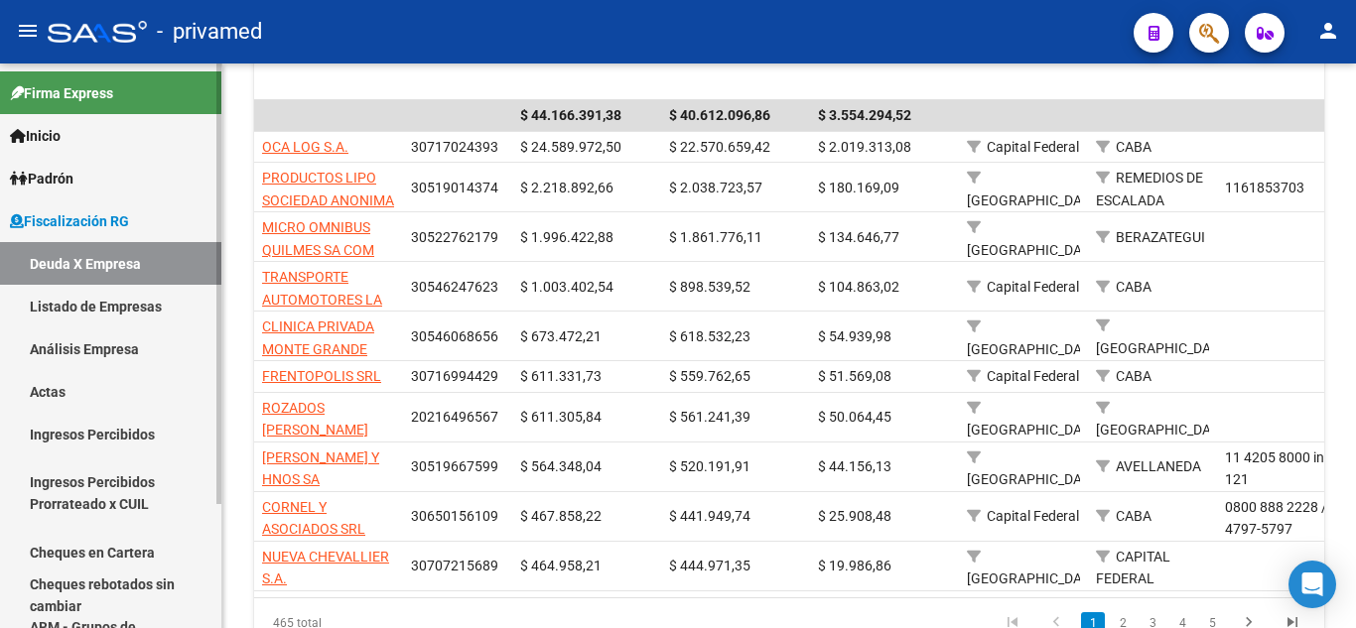
click at [116, 338] on link "Análisis Empresa" at bounding box center [110, 349] width 221 height 43
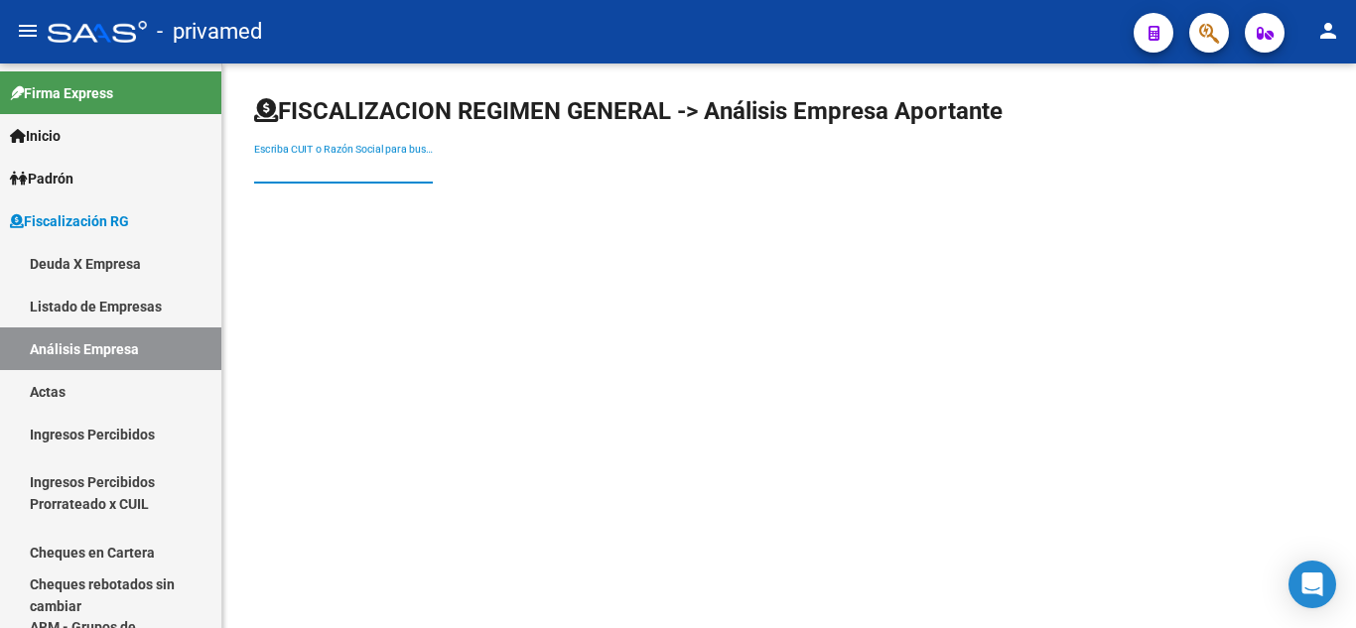
click at [342, 166] on input "Escriba CUIT o Razón Social para buscar" at bounding box center [343, 169] width 179 height 17
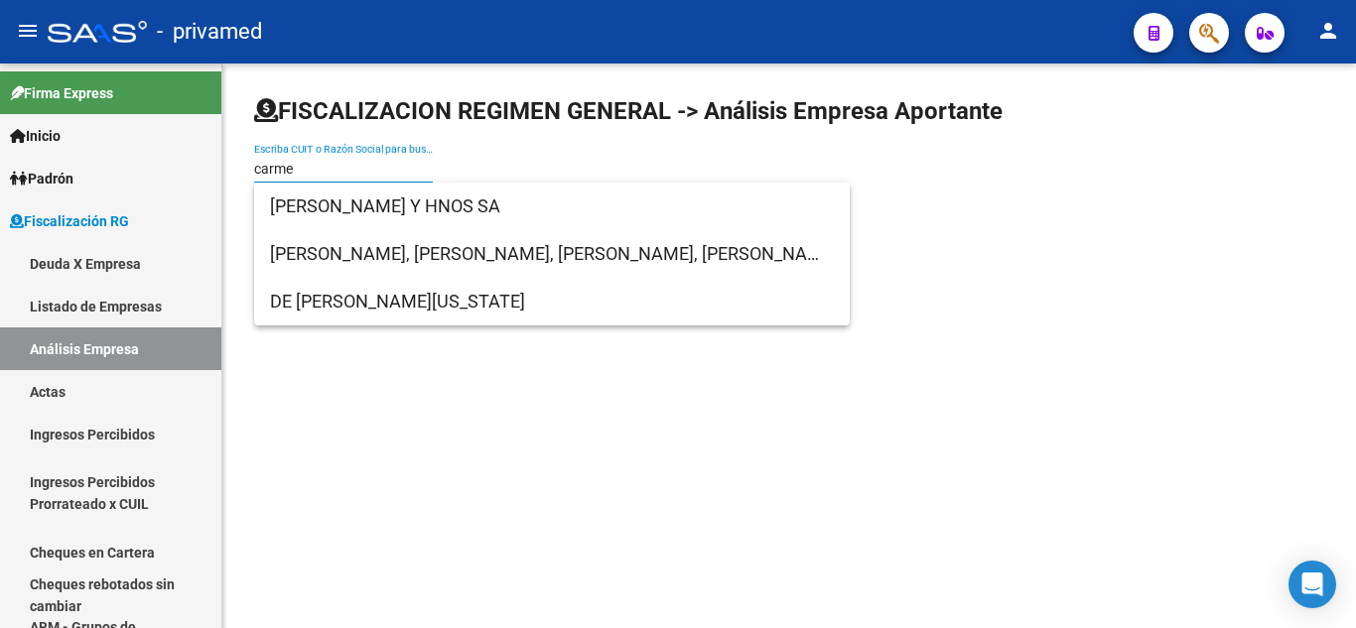
type input "carme"
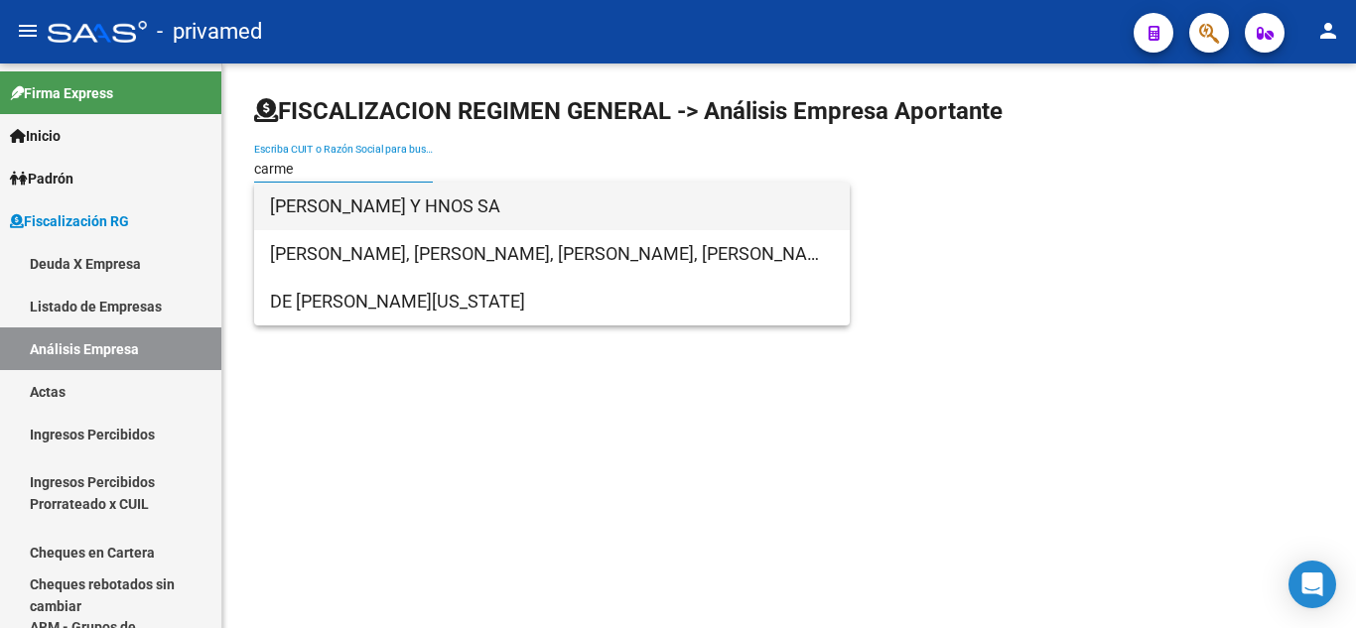
click at [460, 202] on span "[PERSON_NAME] Y HNOS SA" at bounding box center [552, 207] width 564 height 48
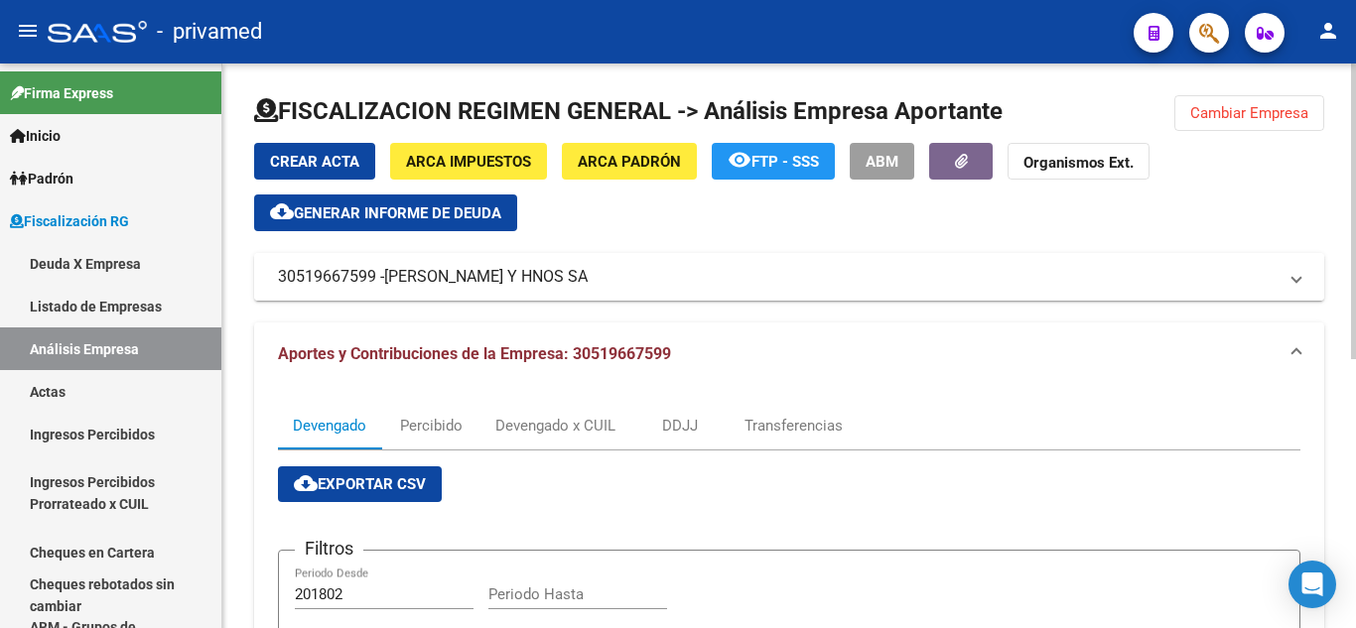
click at [680, 272] on mat-panel-title "30519667599 - [PERSON_NAME] Y HNOS SA" at bounding box center [777, 277] width 999 height 22
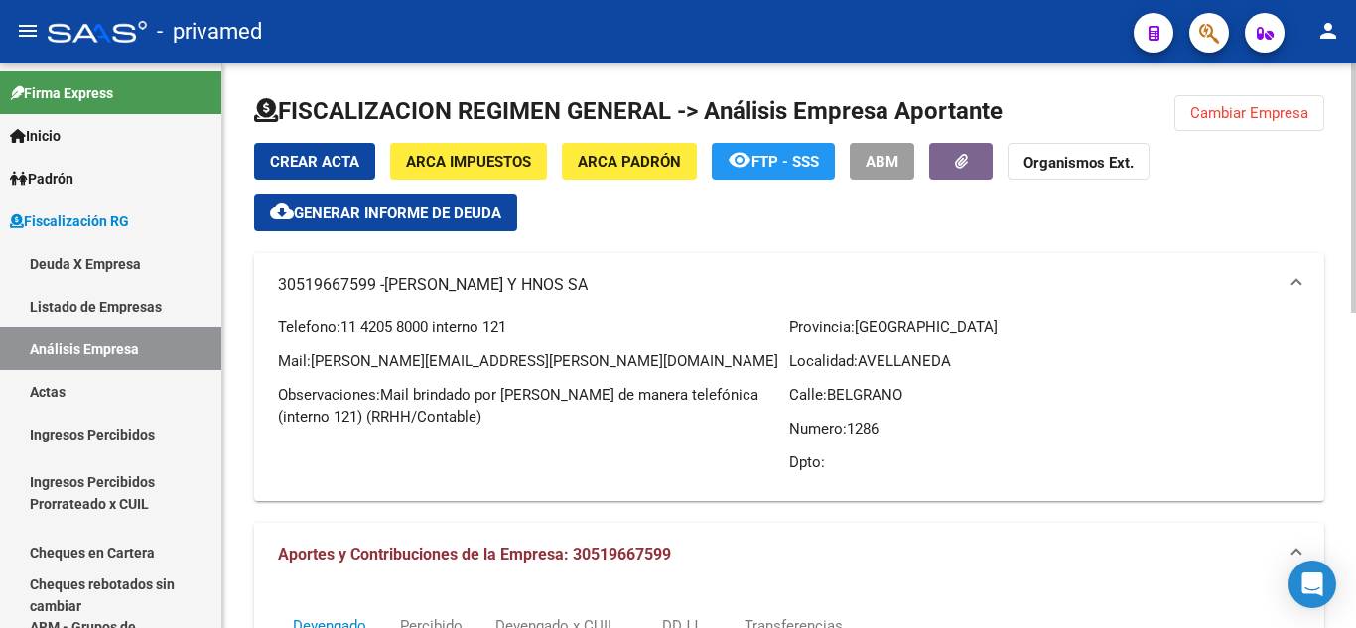
click at [921, 361] on span "AVELLANEDA" at bounding box center [904, 361] width 93 height 18
click at [846, 394] on span "BELGRANO" at bounding box center [864, 395] width 75 height 18
drag, startPoint x: 867, startPoint y: 395, endPoint x: 884, endPoint y: 400, distance: 18.5
click at [884, 400] on span "BELGRANO" at bounding box center [864, 395] width 75 height 18
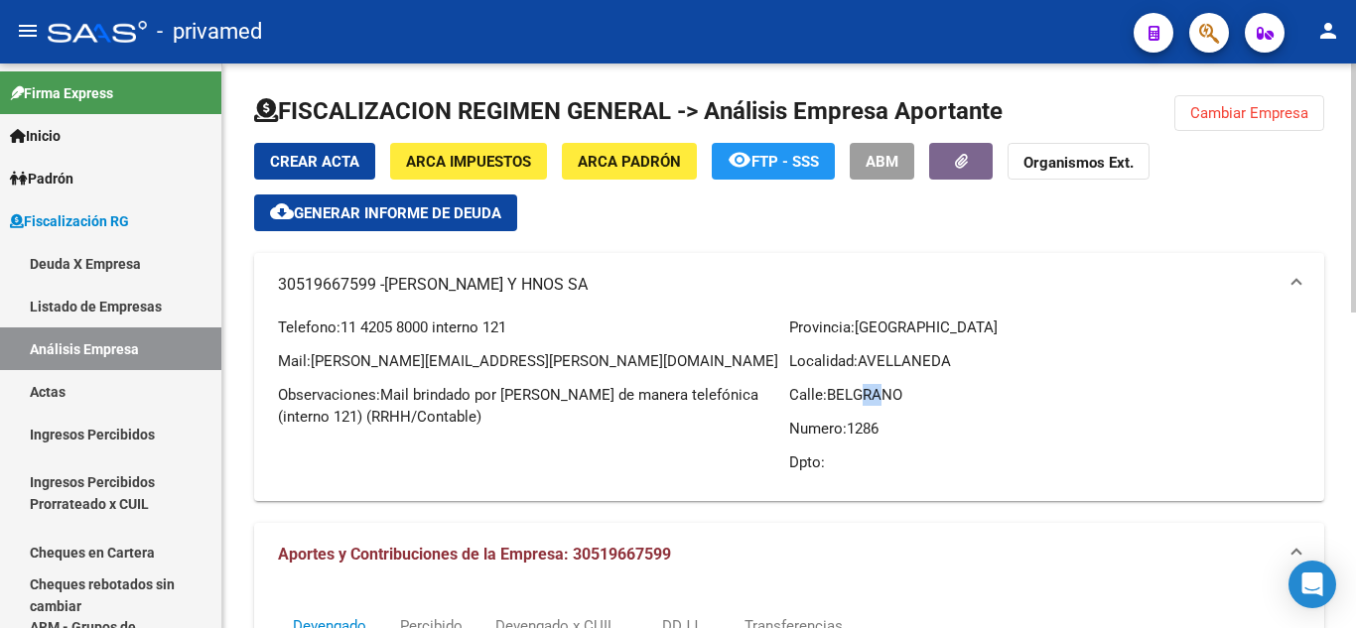
click at [884, 400] on span "BELGRANO" at bounding box center [864, 395] width 75 height 18
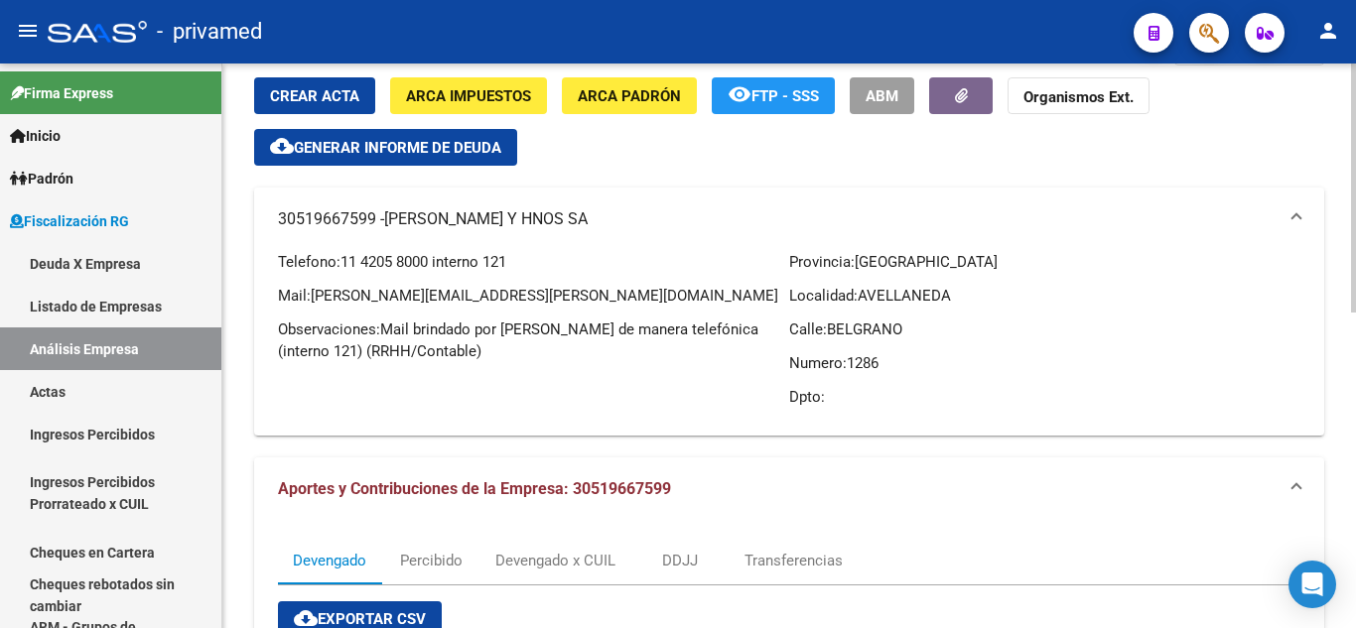
scroll to position [99, 0]
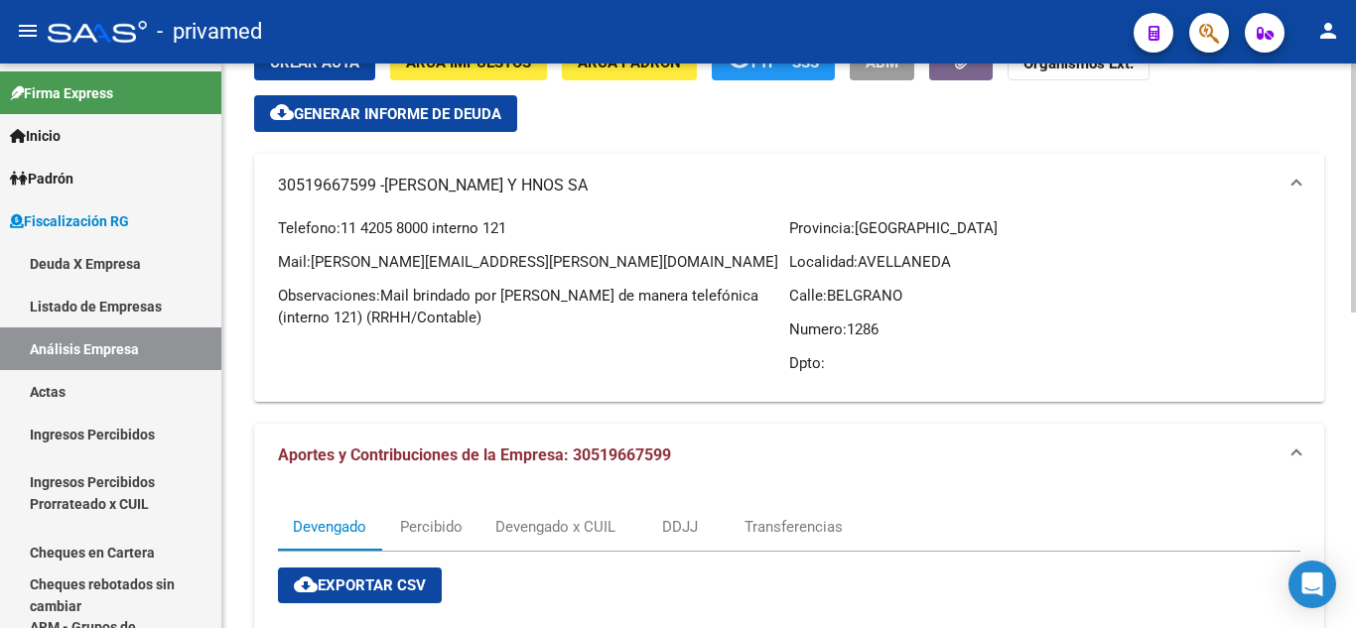
drag, startPoint x: 390, startPoint y: 186, endPoint x: 599, endPoint y: 189, distance: 208.5
click at [588, 189] on span "[PERSON_NAME] Y HNOS SA" at bounding box center [485, 186] width 203 height 22
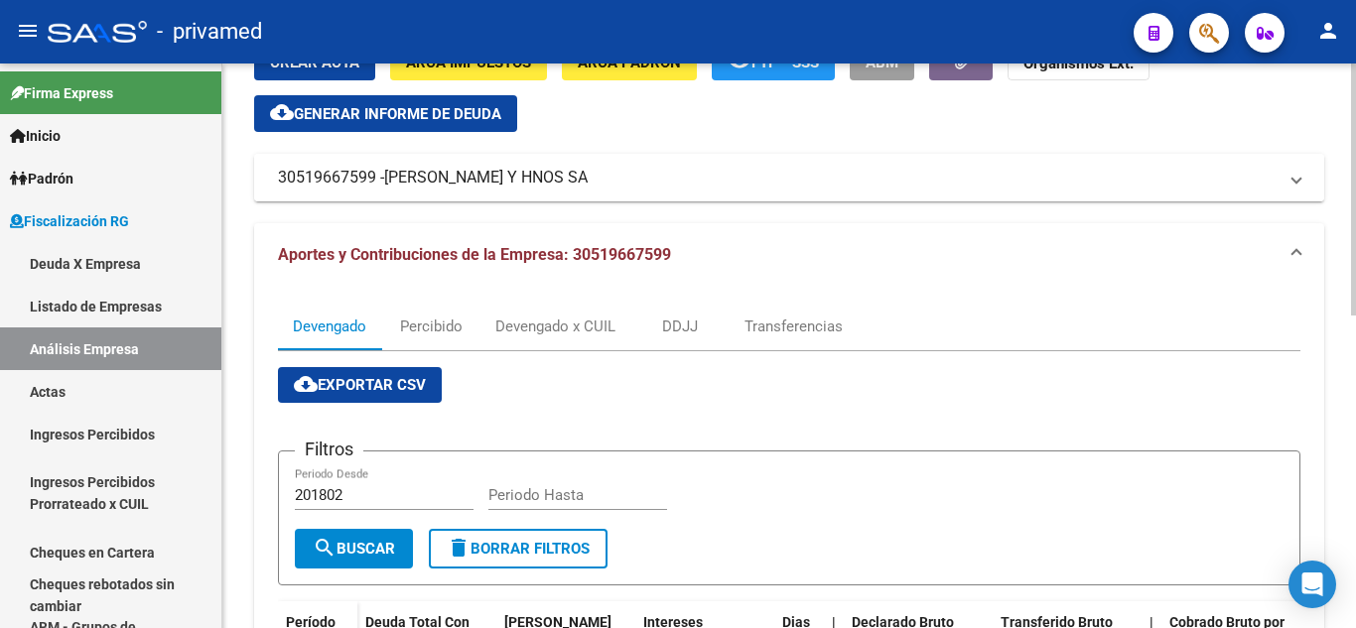
copy span "[PERSON_NAME] Y HNOS SA"
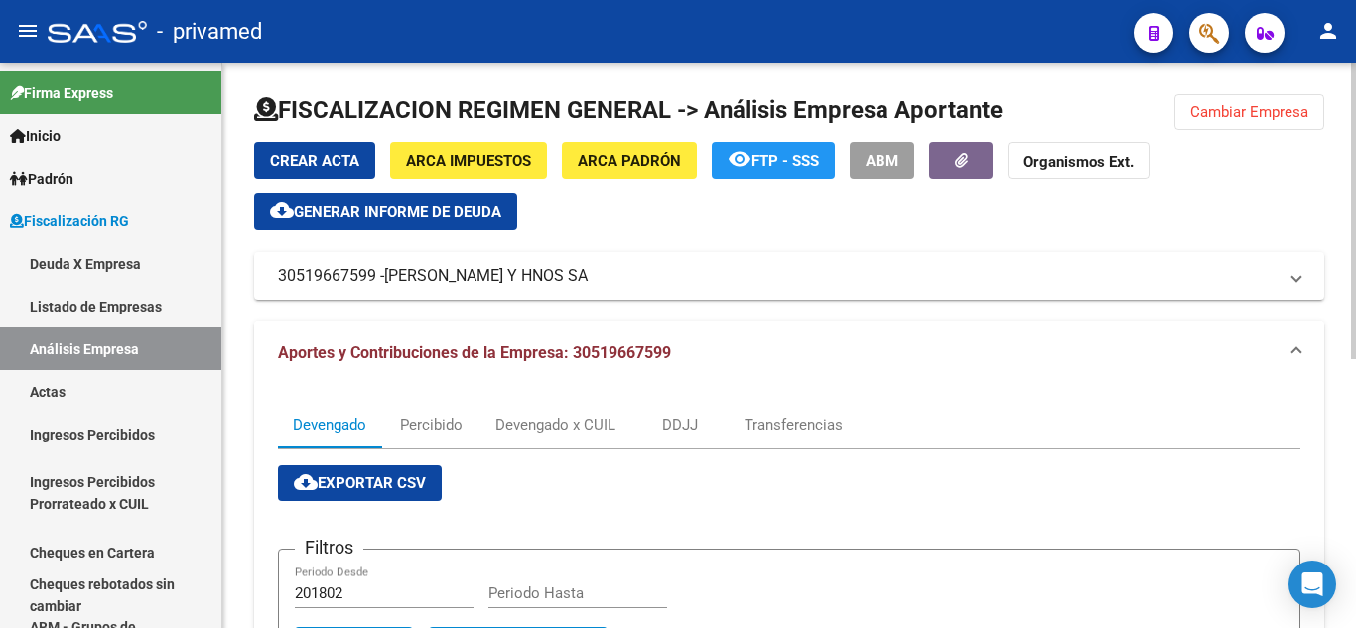
scroll to position [0, 0]
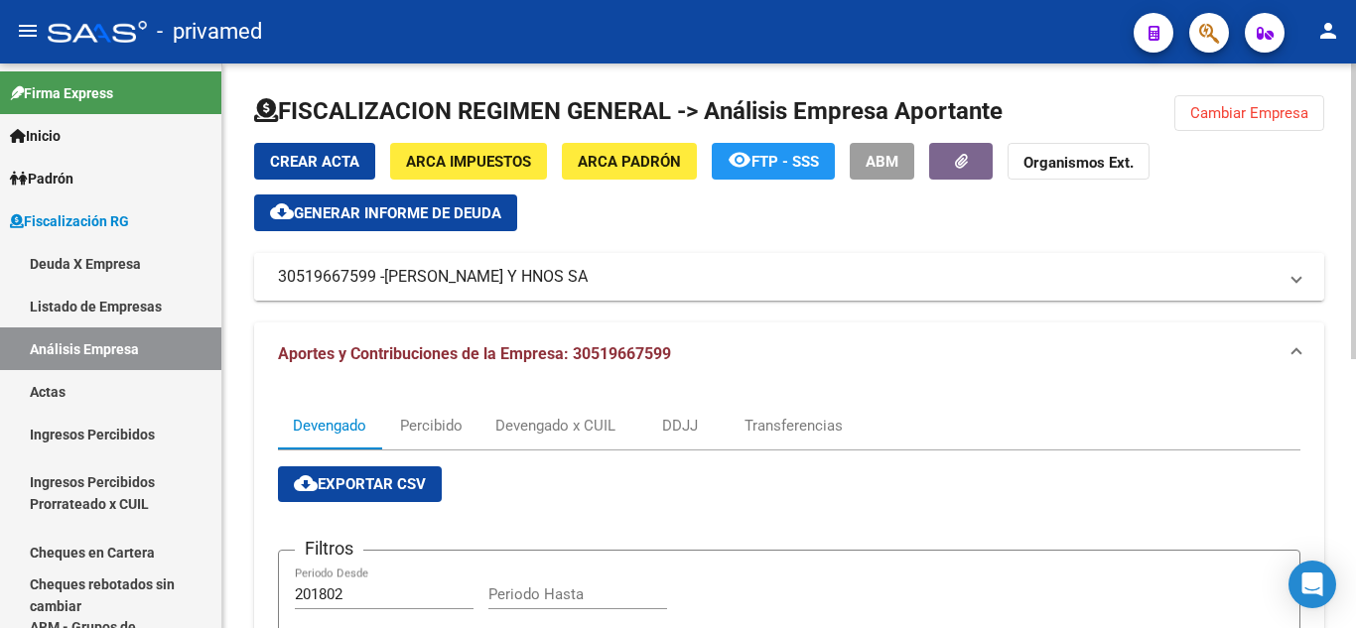
click at [928, 279] on mat-panel-title "30519667599 - [PERSON_NAME] Y HNOS SA" at bounding box center [777, 277] width 999 height 22
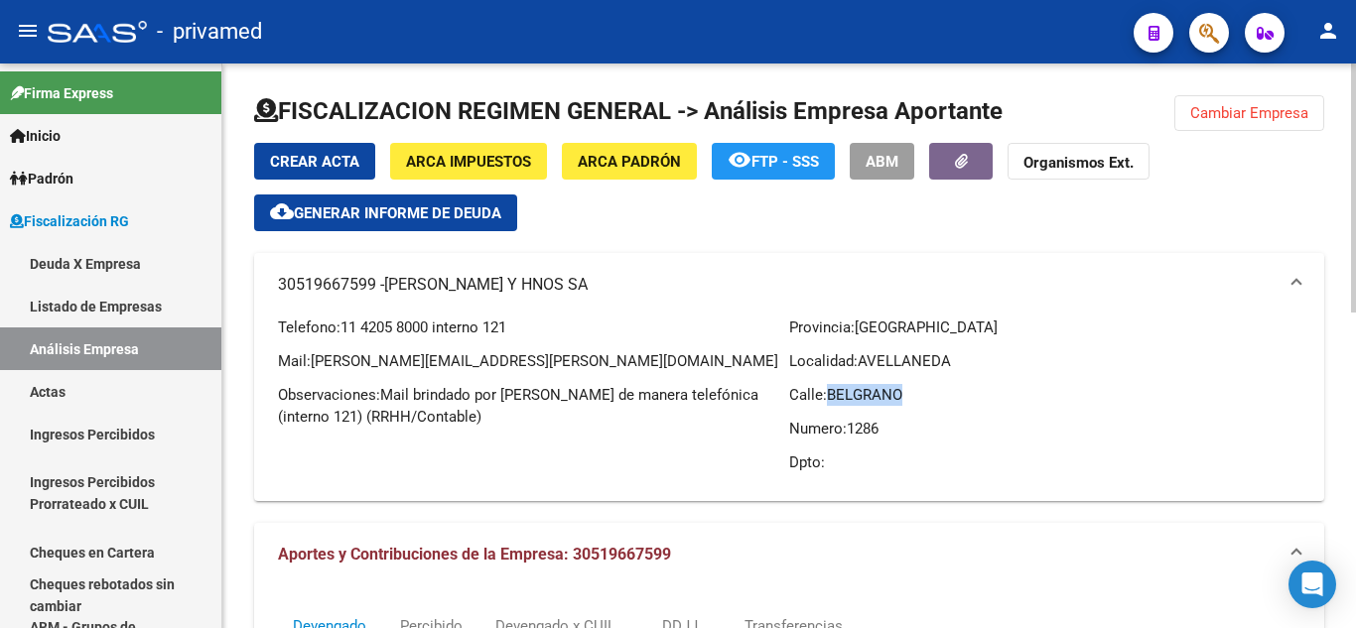
drag, startPoint x: 831, startPoint y: 394, endPoint x: 907, endPoint y: 391, distance: 76.5
click at [907, 391] on p "Calle: BELGRANO" at bounding box center [1044, 395] width 511 height 22
click at [487, 214] on span "Generar informe de deuda" at bounding box center [397, 213] width 207 height 18
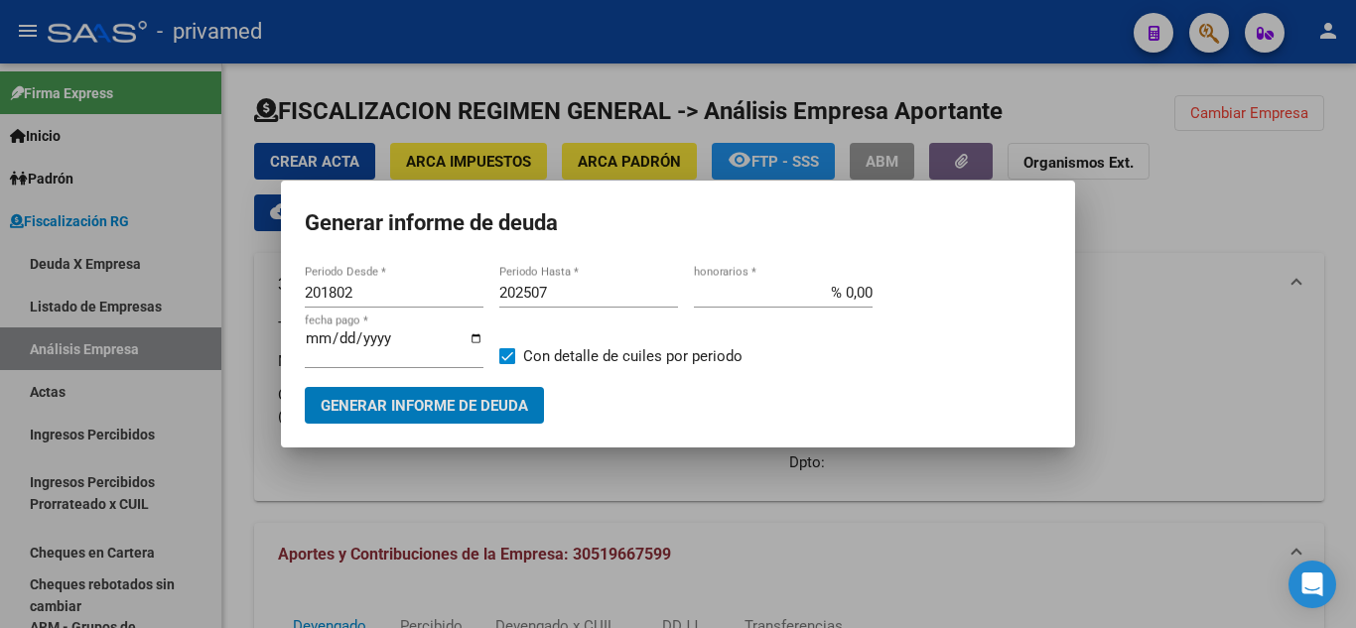
click at [323, 295] on input "201802" at bounding box center [394, 293] width 179 height 18
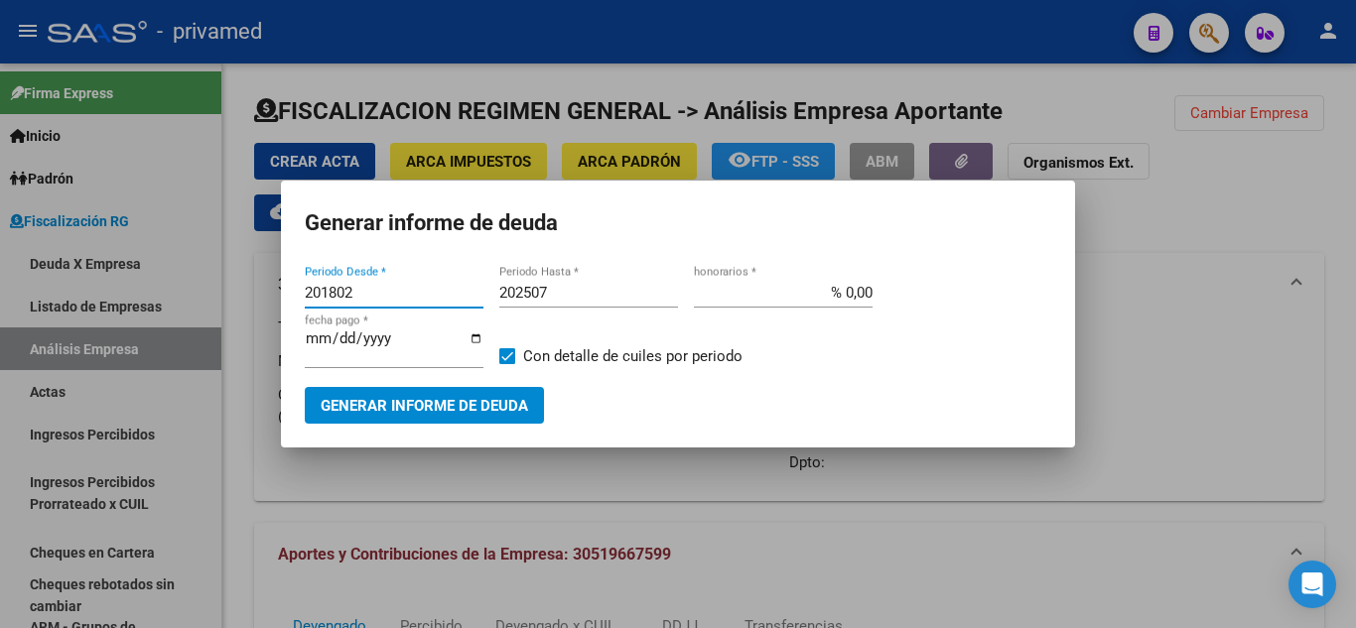
click at [323, 295] on input "201802" at bounding box center [394, 293] width 179 height 18
type input "202504"
type input "202508"
type input "[DATE]"
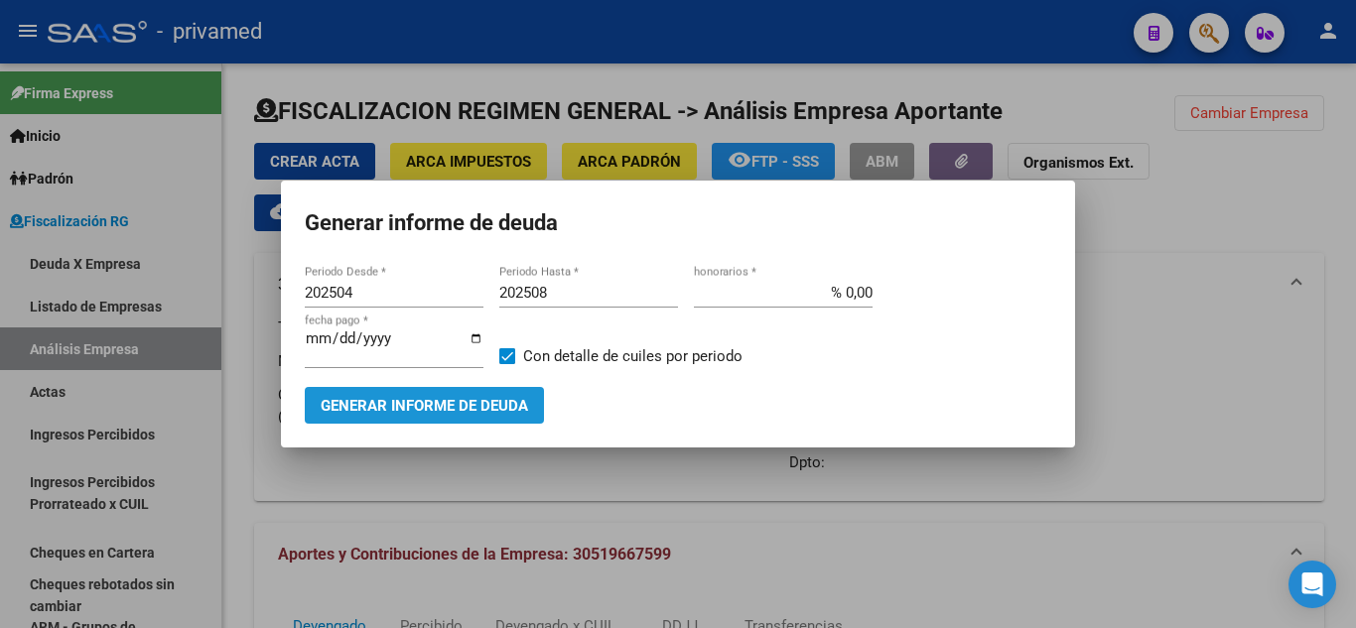
click at [449, 404] on span "Generar informe de deuda" at bounding box center [424, 406] width 207 height 18
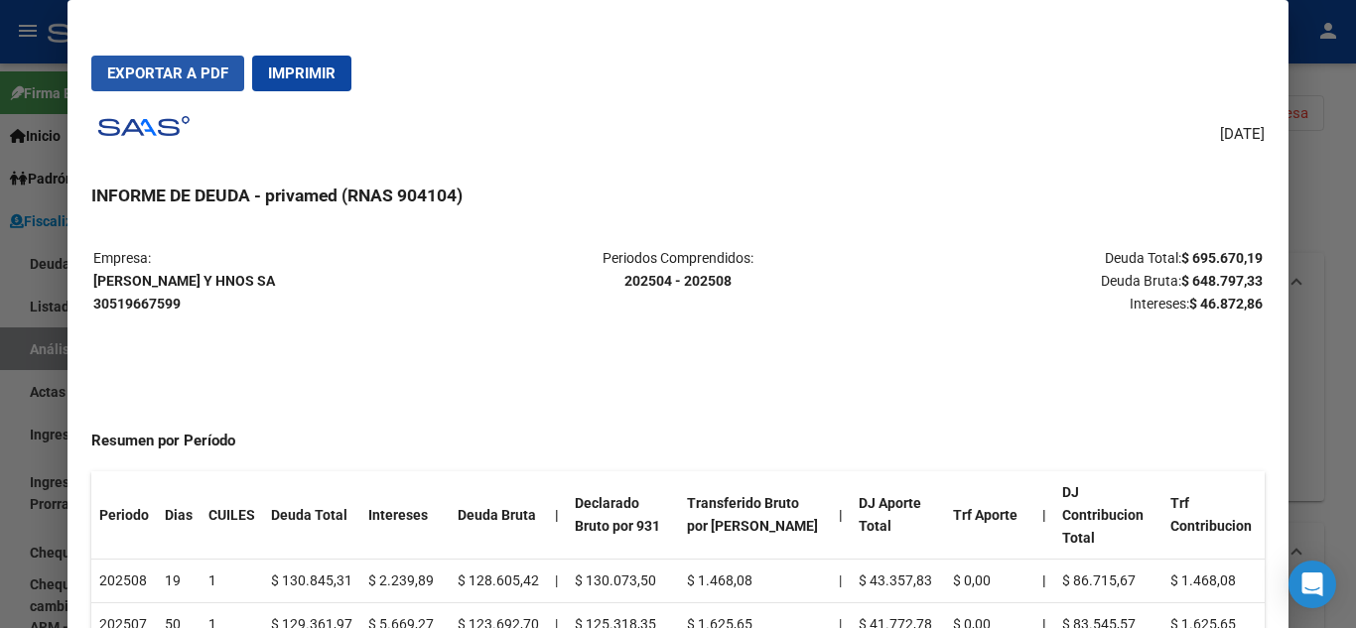
click at [199, 73] on span "Exportar a PDF" at bounding box center [167, 74] width 121 height 18
click at [0, 246] on div at bounding box center [678, 314] width 1356 height 628
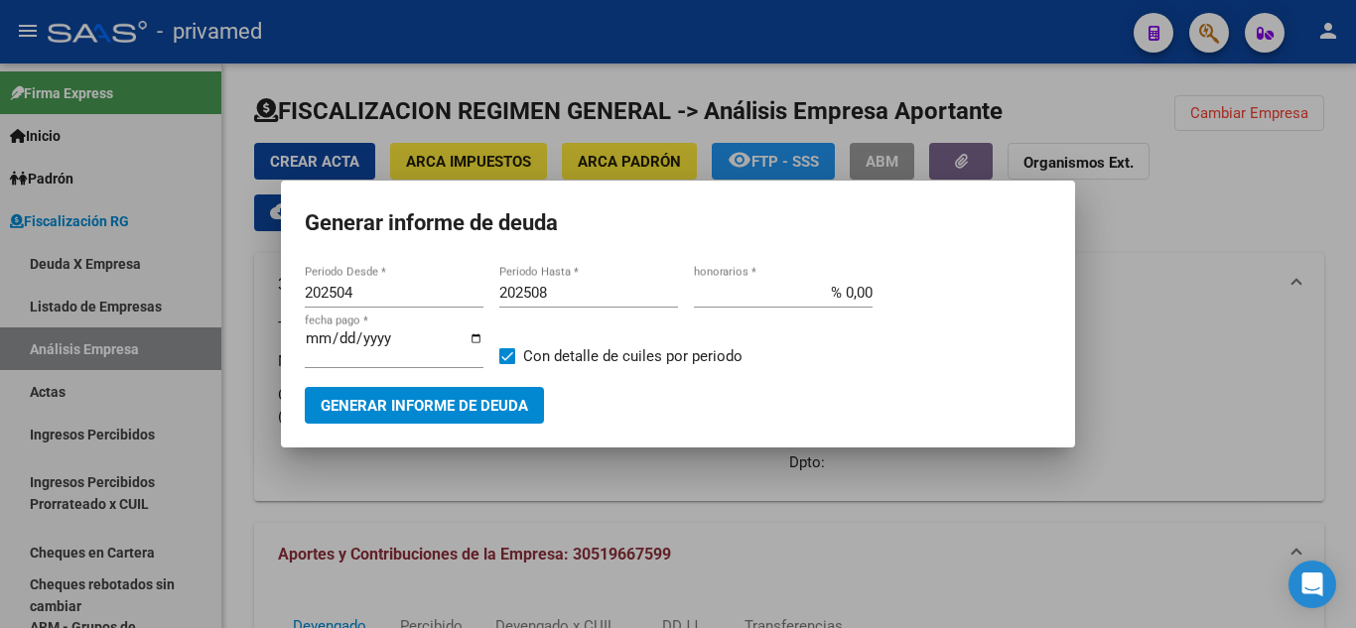
click at [63, 345] on div at bounding box center [678, 314] width 1356 height 628
click at [63, 345] on link "Análisis Empresa" at bounding box center [110, 349] width 221 height 43
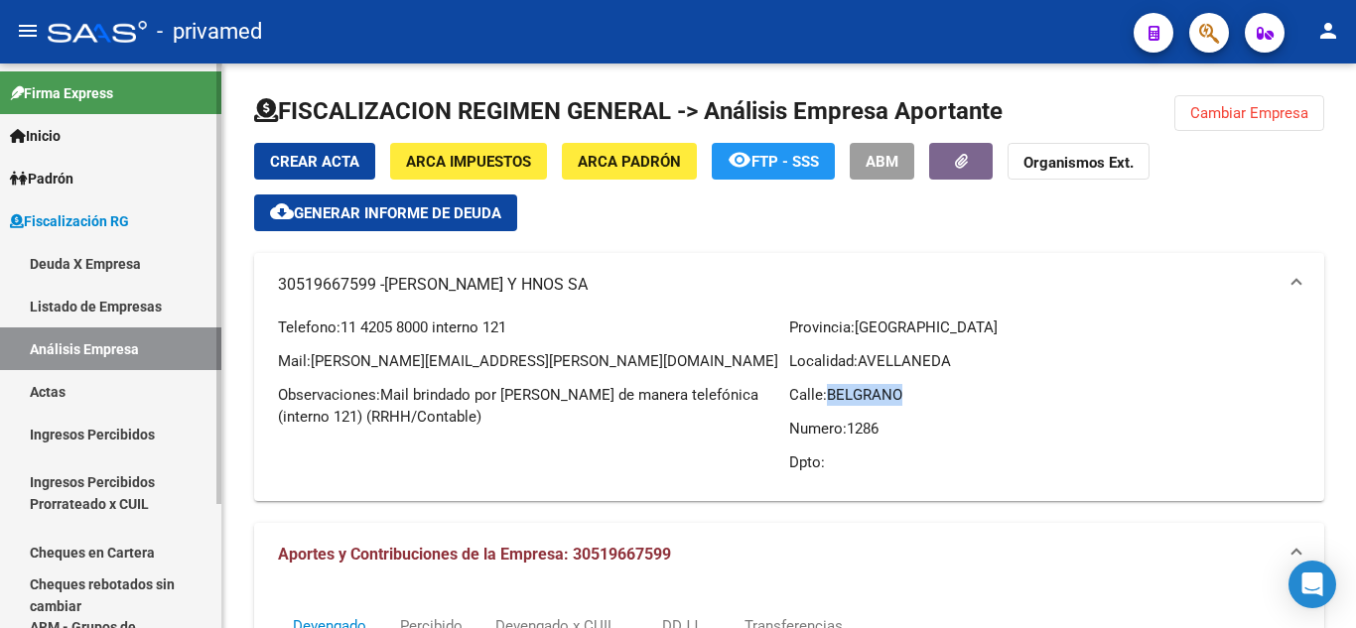
click at [145, 310] on link "Listado de Empresas" at bounding box center [110, 306] width 221 height 43
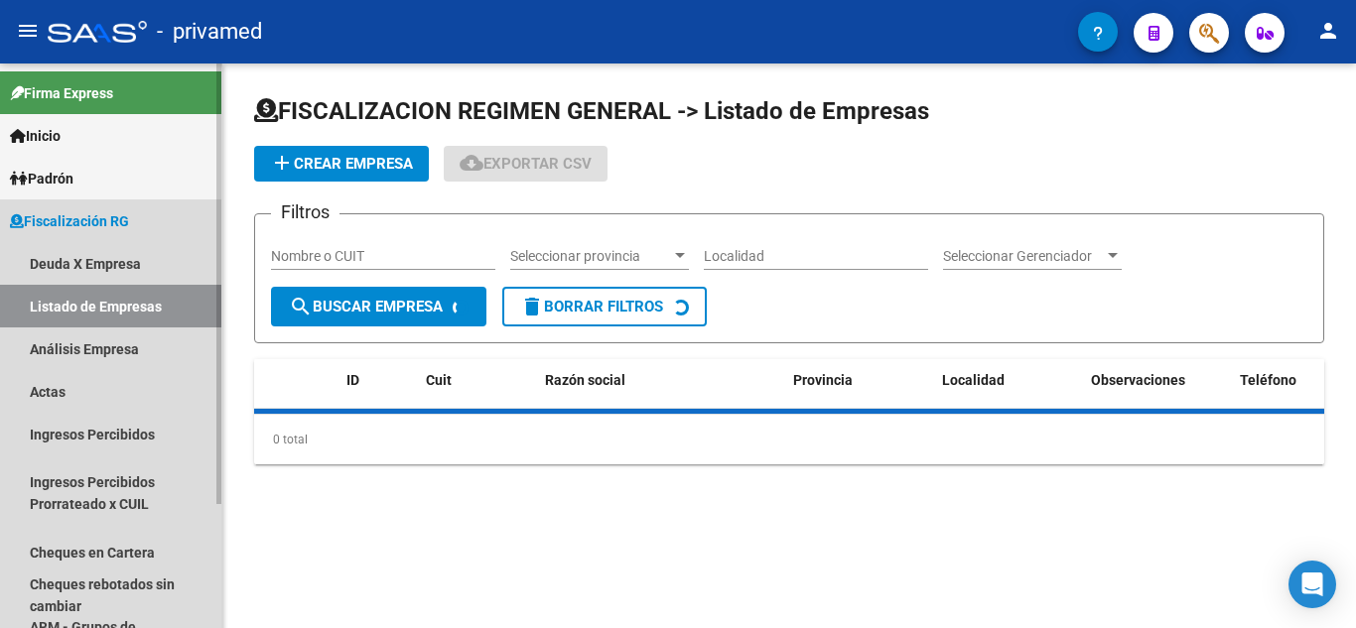
click at [139, 336] on link "Análisis Empresa" at bounding box center [110, 349] width 221 height 43
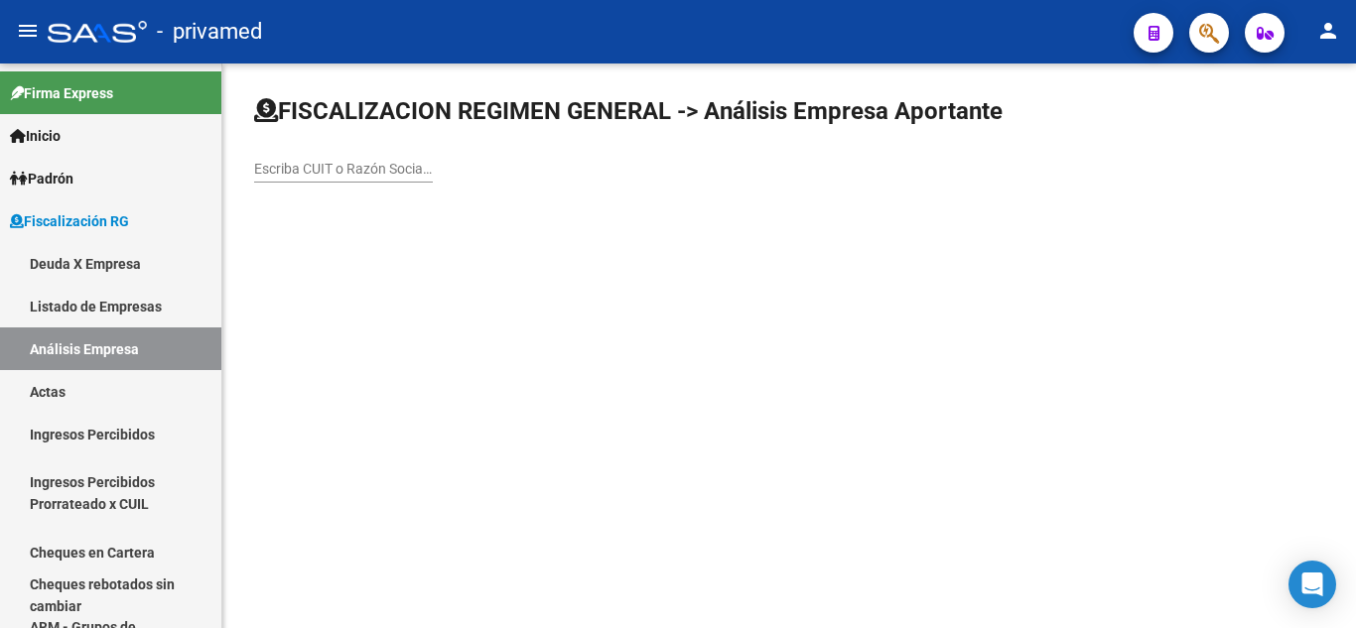
click at [369, 171] on input "Escriba CUIT o Razón Social para buscar" at bounding box center [343, 169] width 179 height 17
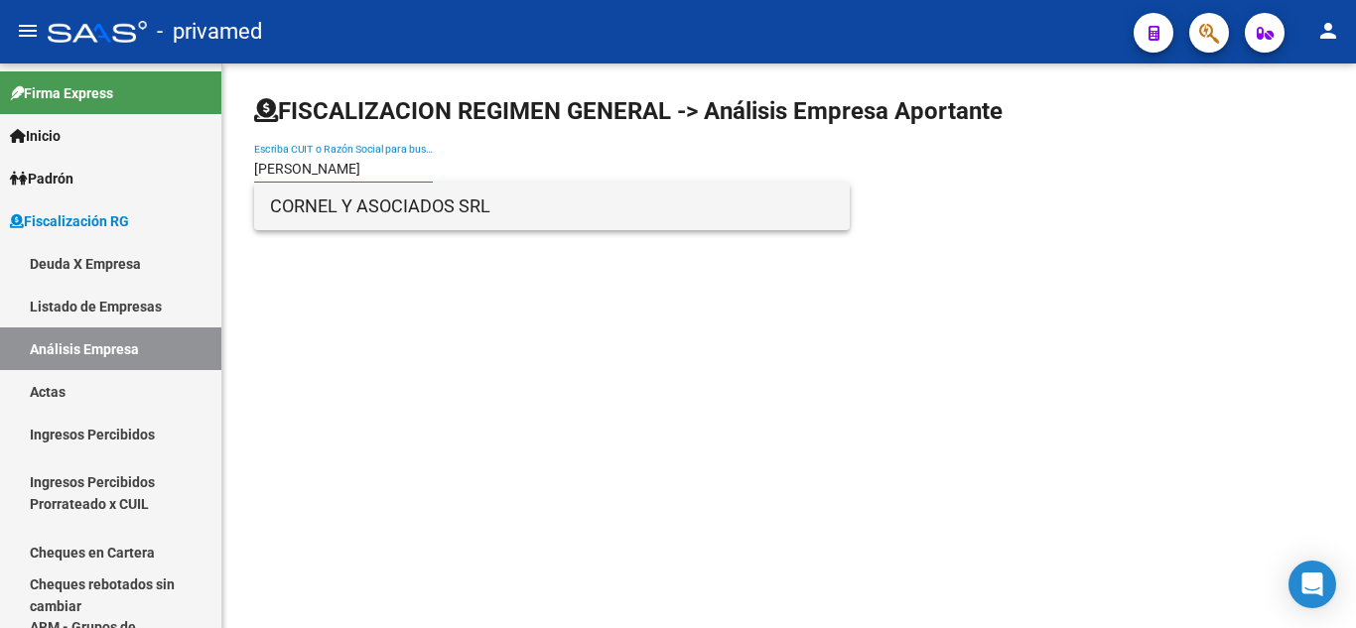
type input "[PERSON_NAME]"
click at [390, 202] on span "CORNEL Y ASOCIADOS SRL" at bounding box center [552, 207] width 564 height 48
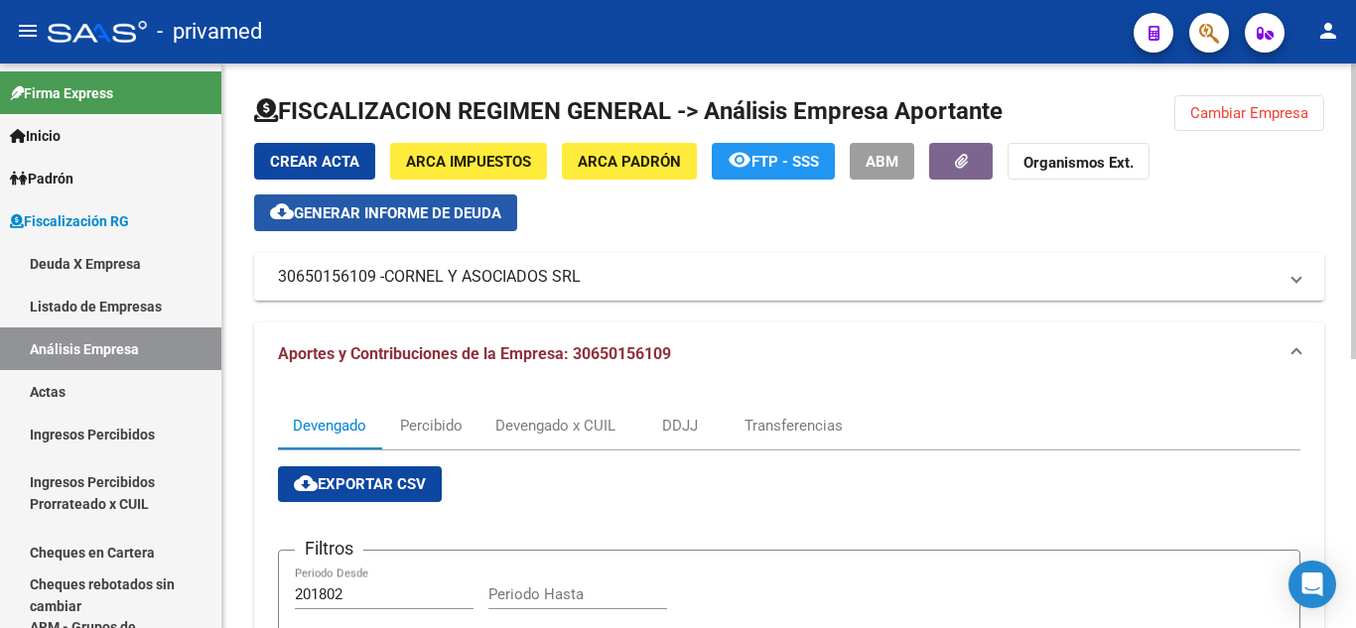
click at [471, 221] on span "Generar informe de deuda" at bounding box center [397, 213] width 207 height 18
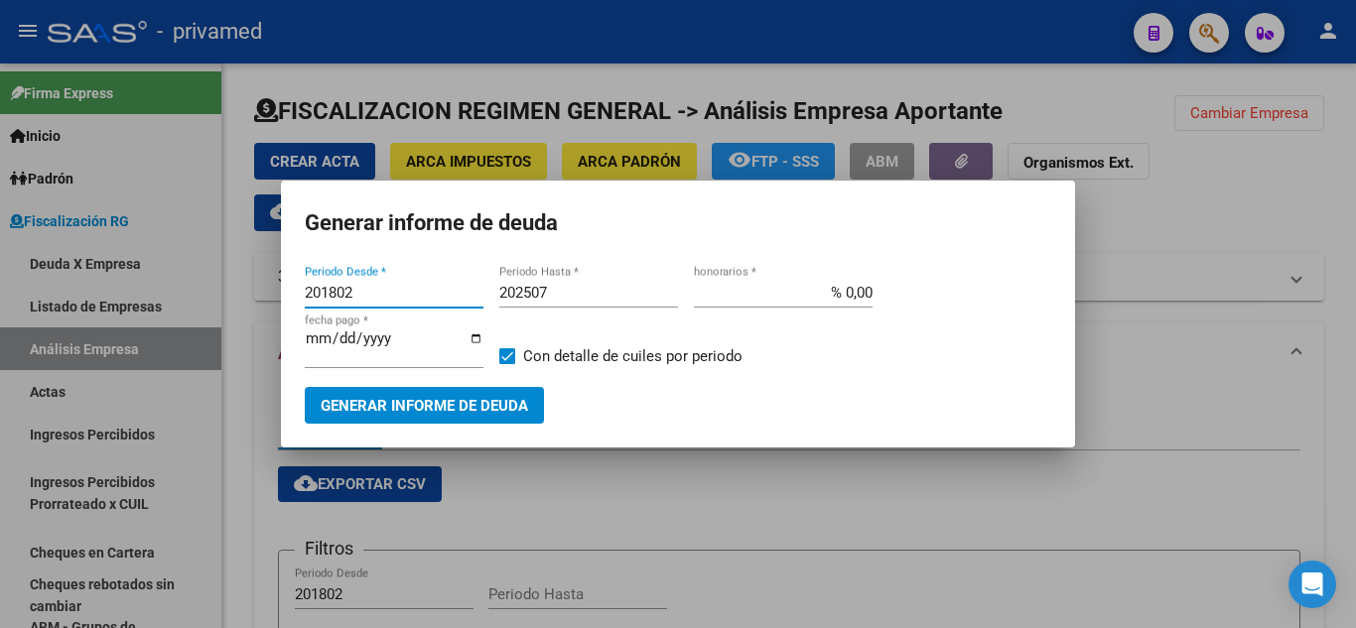
click at [323, 290] on input "201802" at bounding box center [394, 293] width 179 height 18
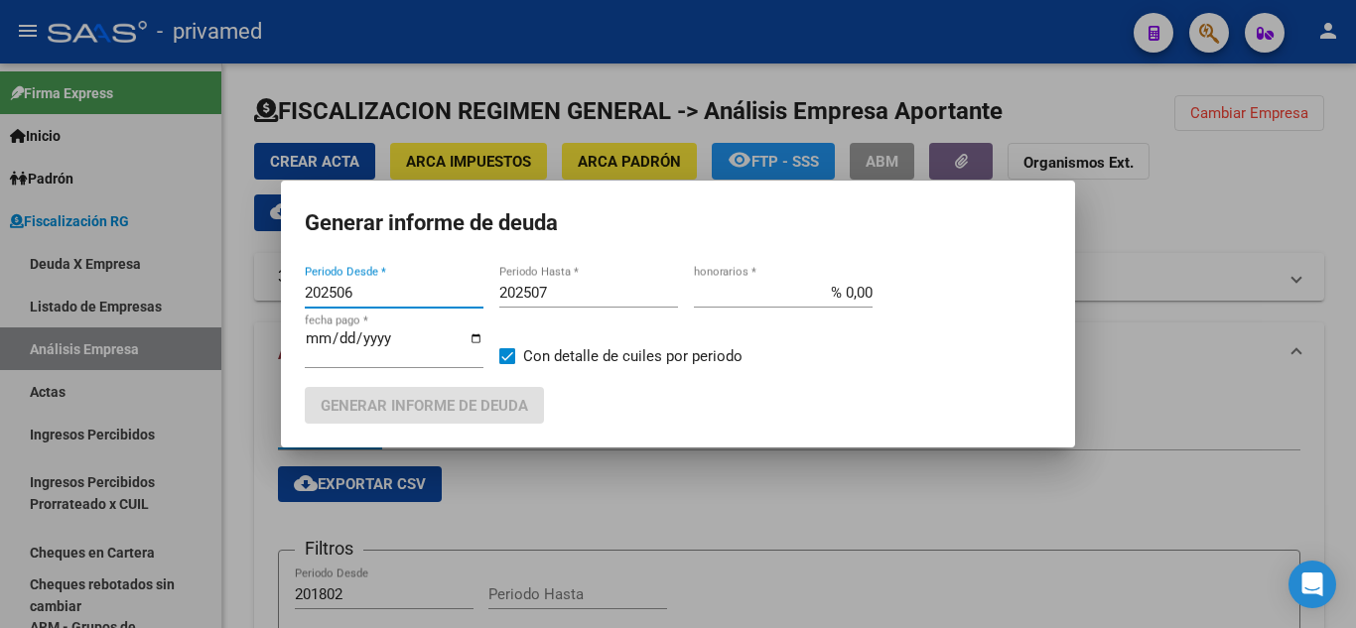
type input "202506"
type input "202507"
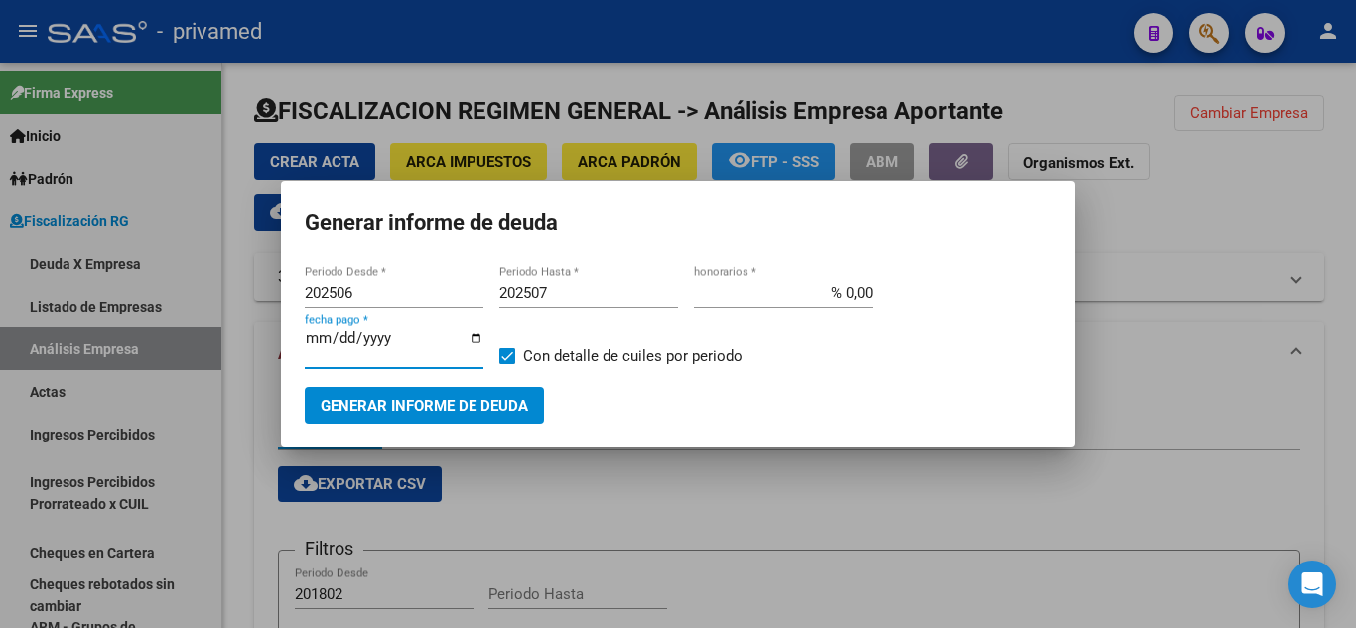
type input "[DATE]"
click at [456, 405] on span "Generar informe de deuda" at bounding box center [424, 406] width 207 height 18
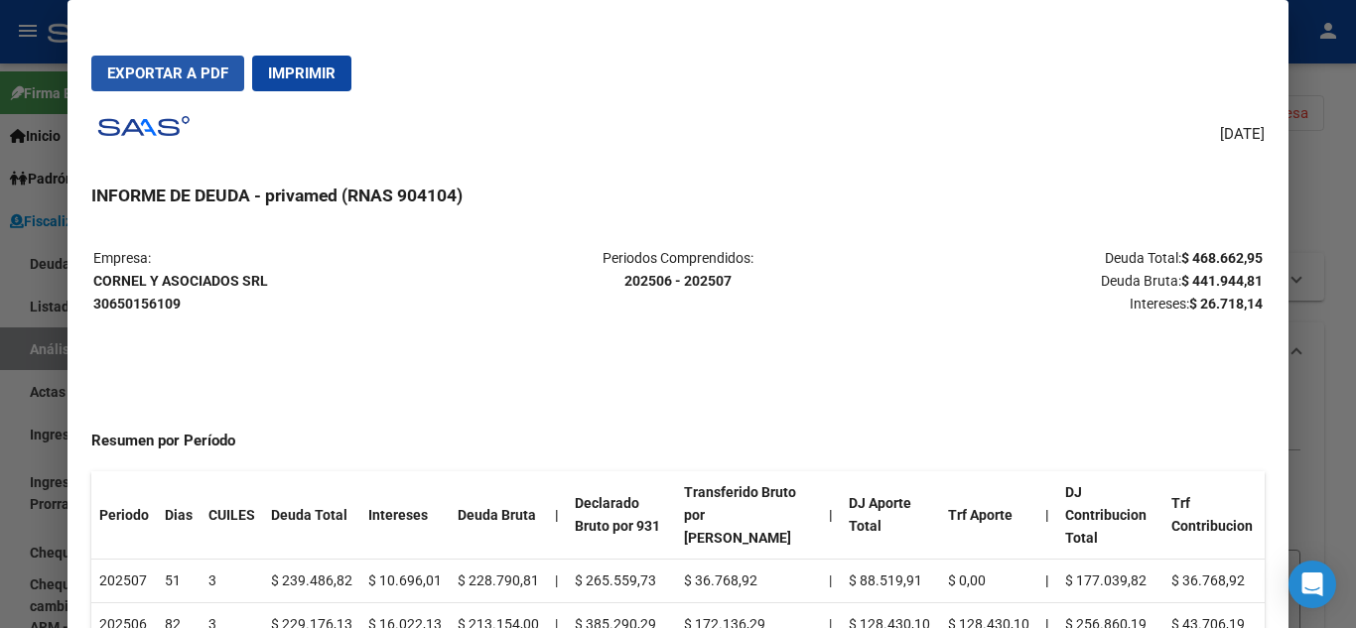
click at [213, 86] on button "Exportar a PDF" at bounding box center [167, 74] width 153 height 36
click at [49, 299] on div at bounding box center [678, 314] width 1356 height 628
